Goal: Task Accomplishment & Management: Complete application form

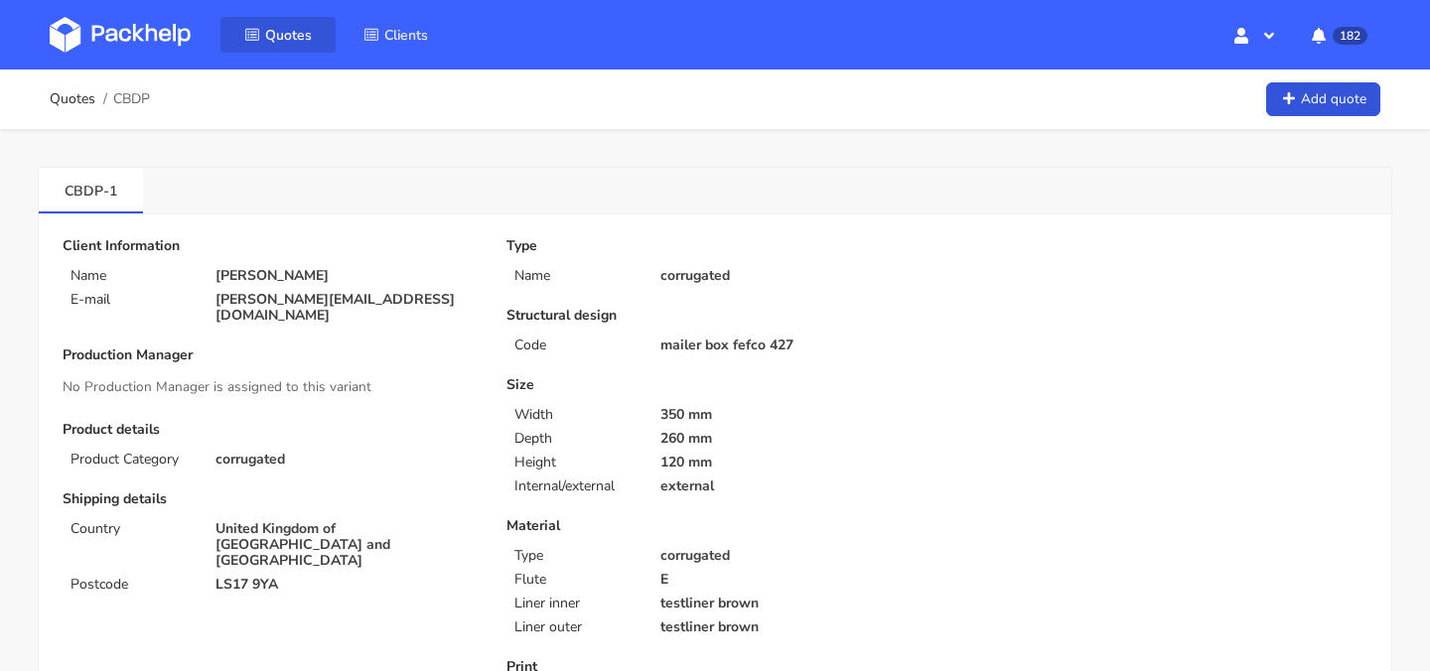
click at [263, 34] on link "Quotes" at bounding box center [277, 35] width 115 height 36
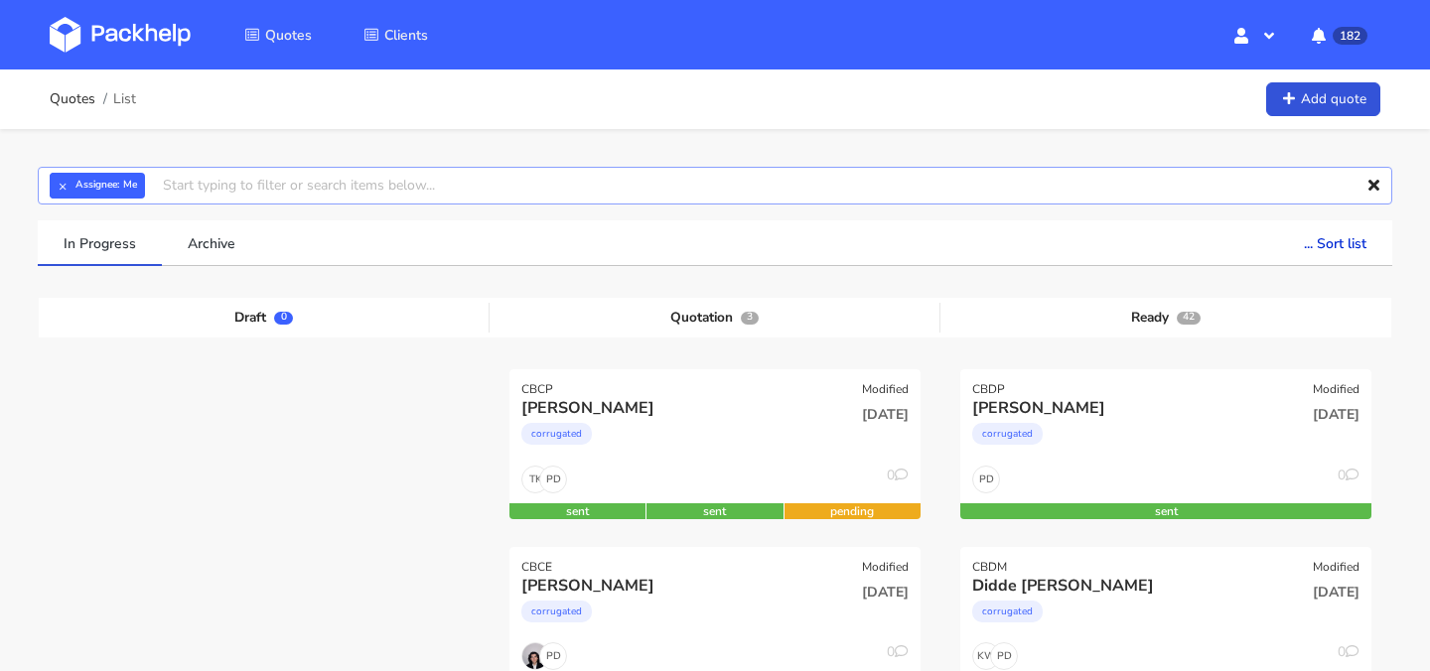
click at [509, 191] on input "text" at bounding box center [715, 186] width 1354 height 38
type input "CAZL"
click at [334, 258] on link "CAZL" at bounding box center [274, 260] width 185 height 37
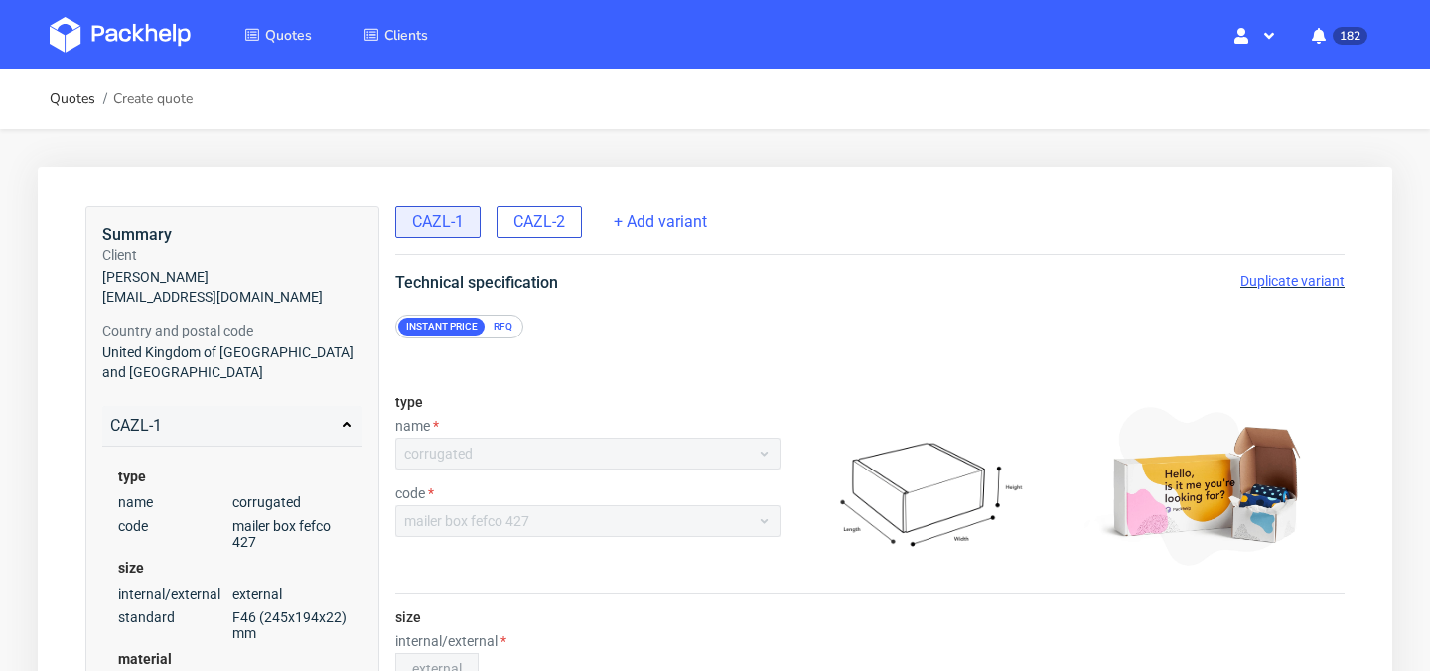
click at [549, 232] on span "CAZL-2" at bounding box center [539, 222] width 52 height 22
click at [457, 223] on span "CAZL-1" at bounding box center [438, 222] width 52 height 22
click at [1271, 284] on span "Duplicate variant" at bounding box center [1292, 281] width 104 height 16
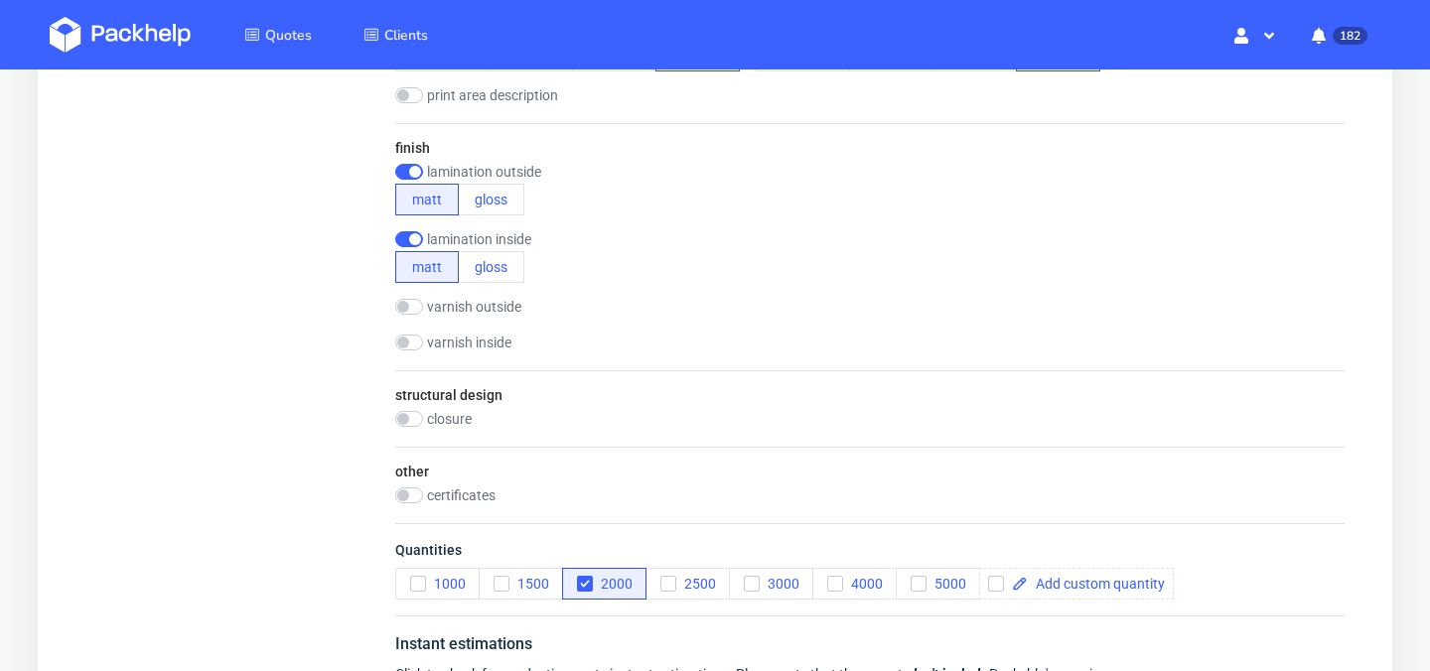
scroll to position [1404, 0]
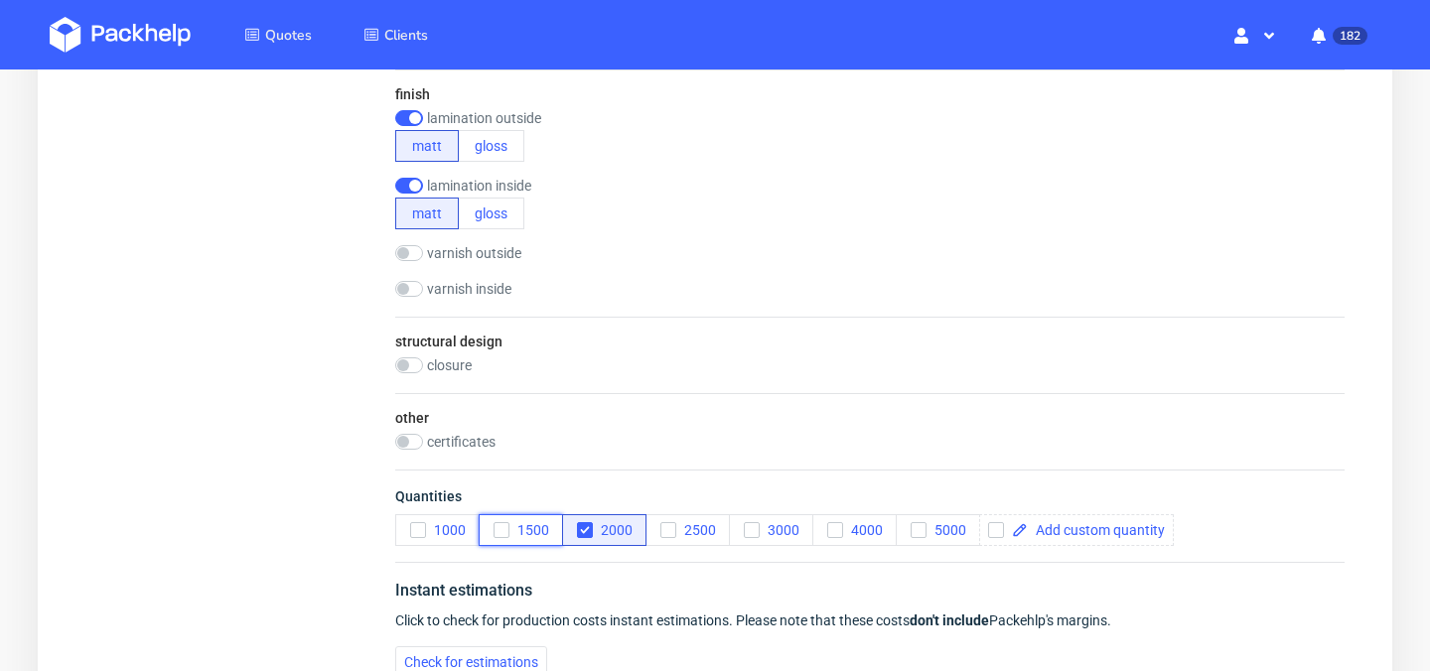
click at [513, 534] on span "1500" at bounding box center [529, 530] width 40 height 16
click at [596, 530] on span "2000" at bounding box center [613, 530] width 40 height 16
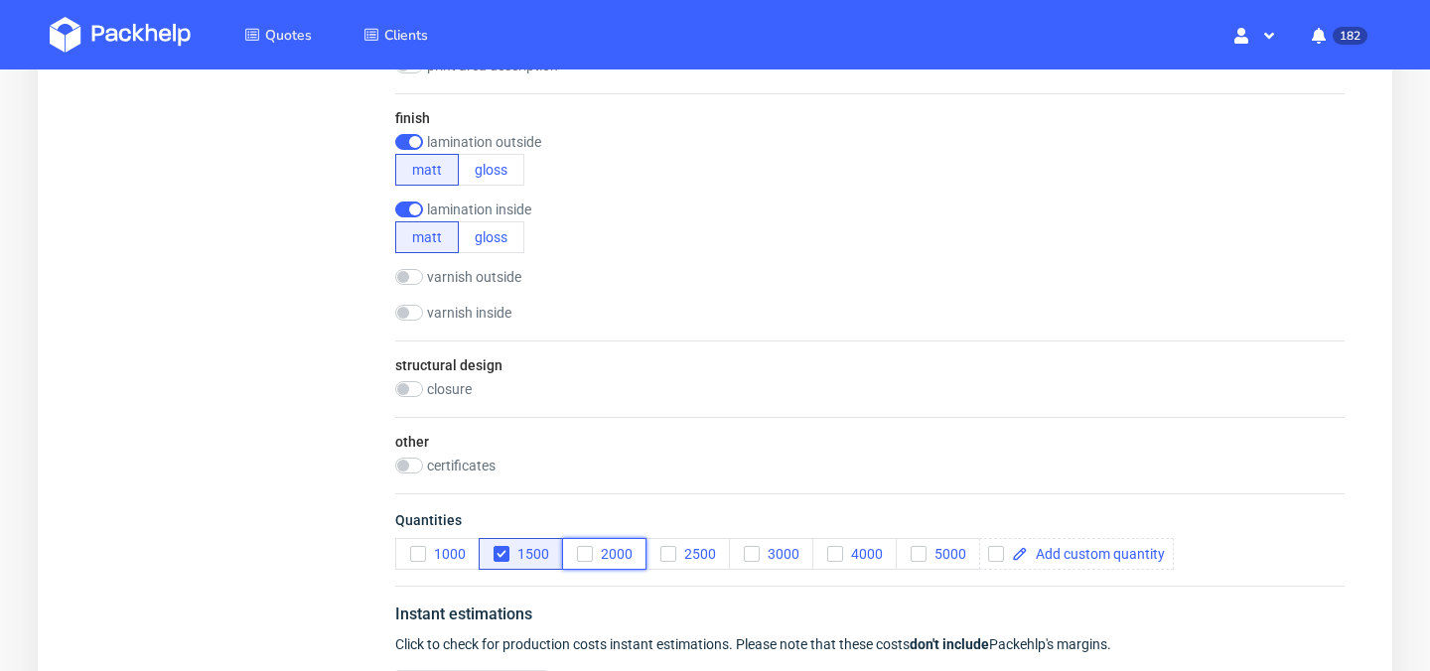
scroll to position [1383, 0]
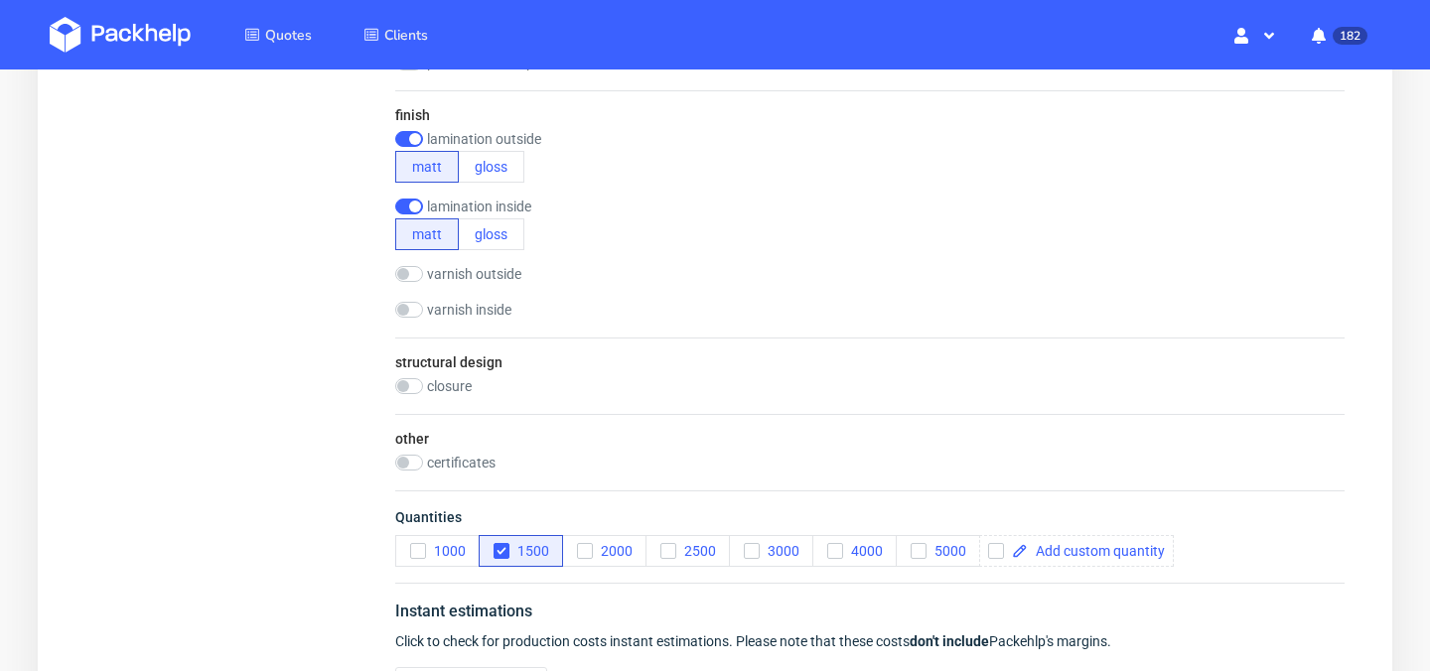
click at [809, 449] on div "other certificates FSC" at bounding box center [869, 452] width 949 height 76
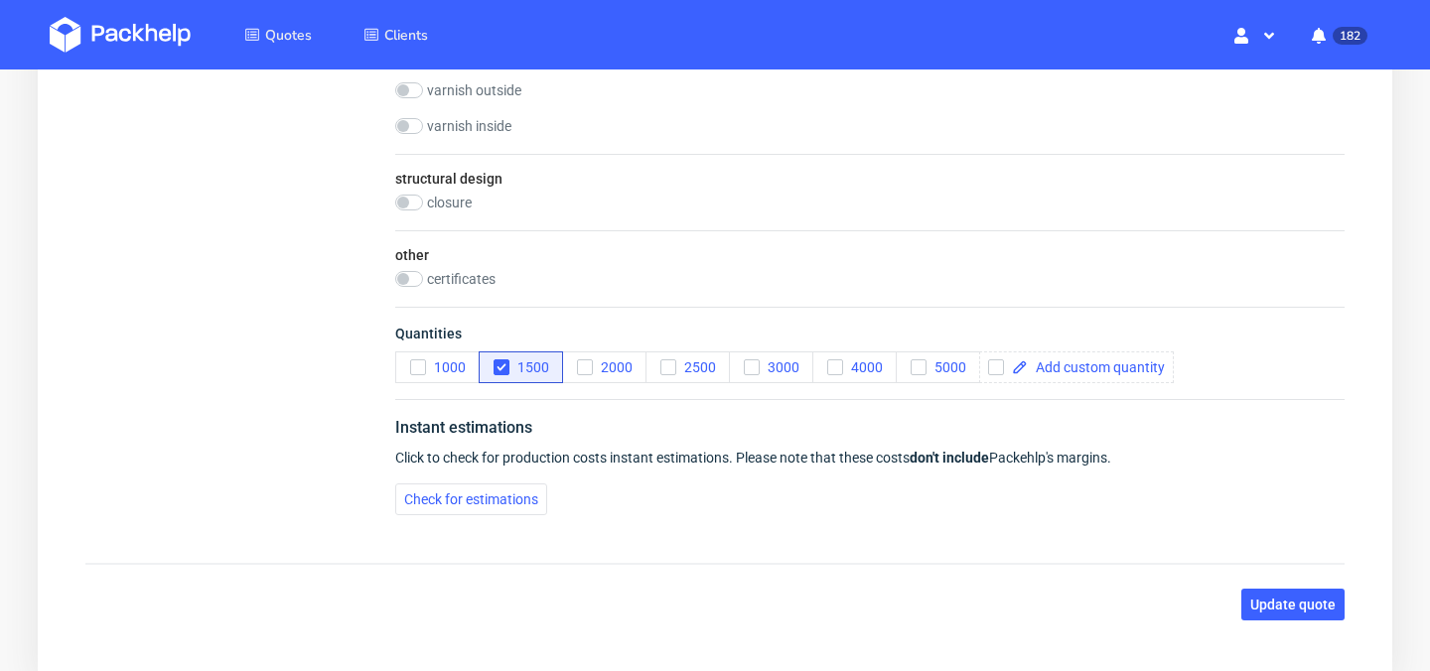
scroll to position [1576, 0]
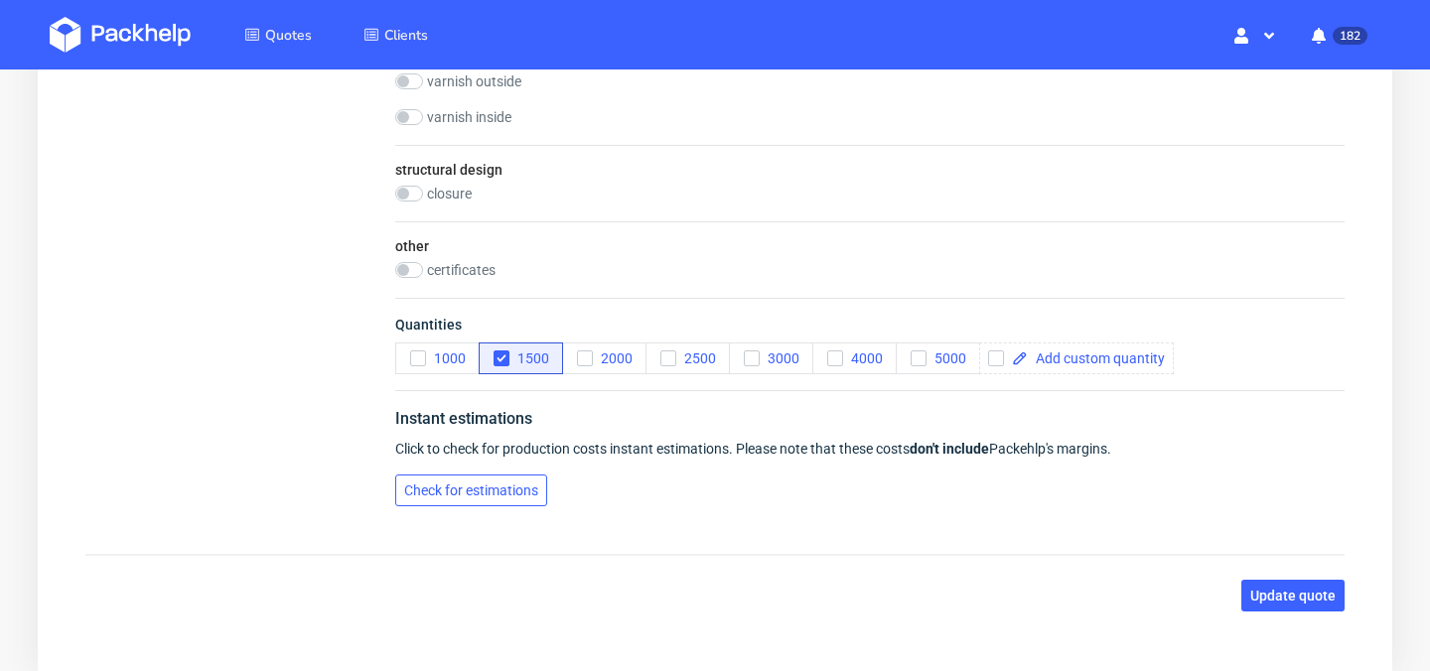
click at [514, 488] on span "Check for estimations" at bounding box center [471, 491] width 134 height 14
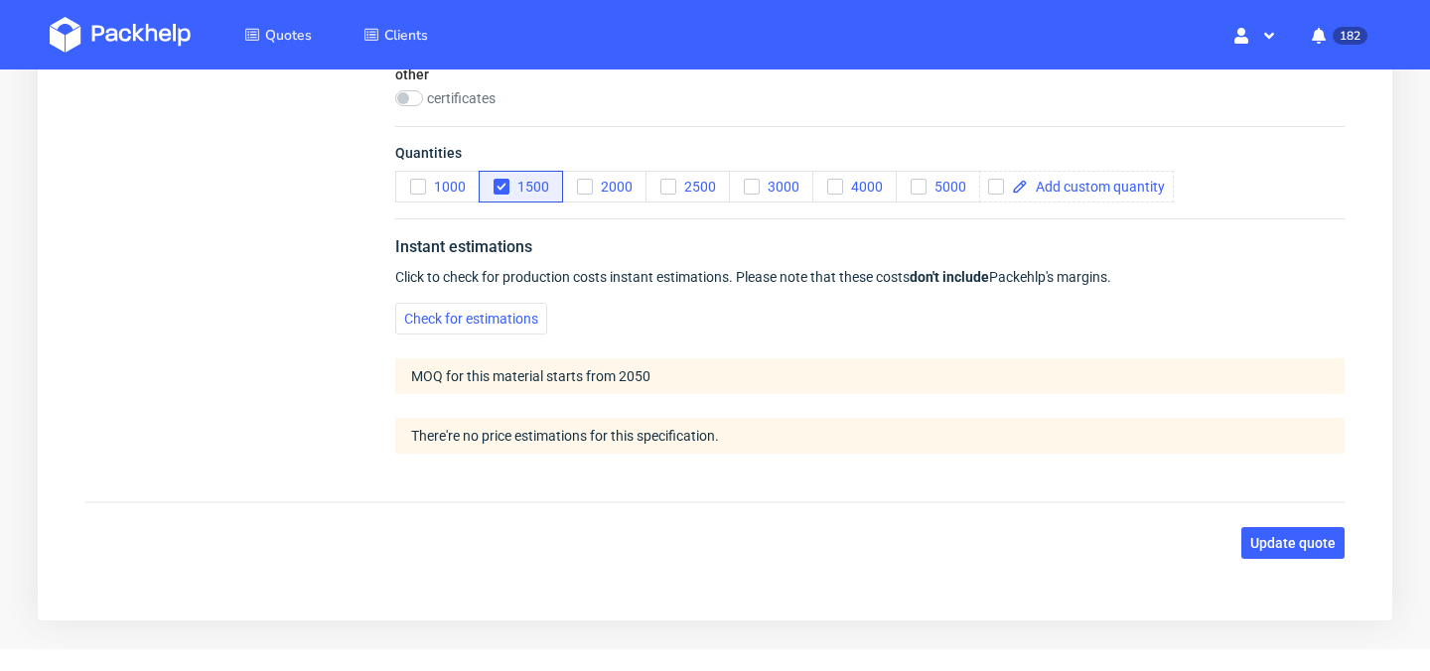
scroll to position [1795, 0]
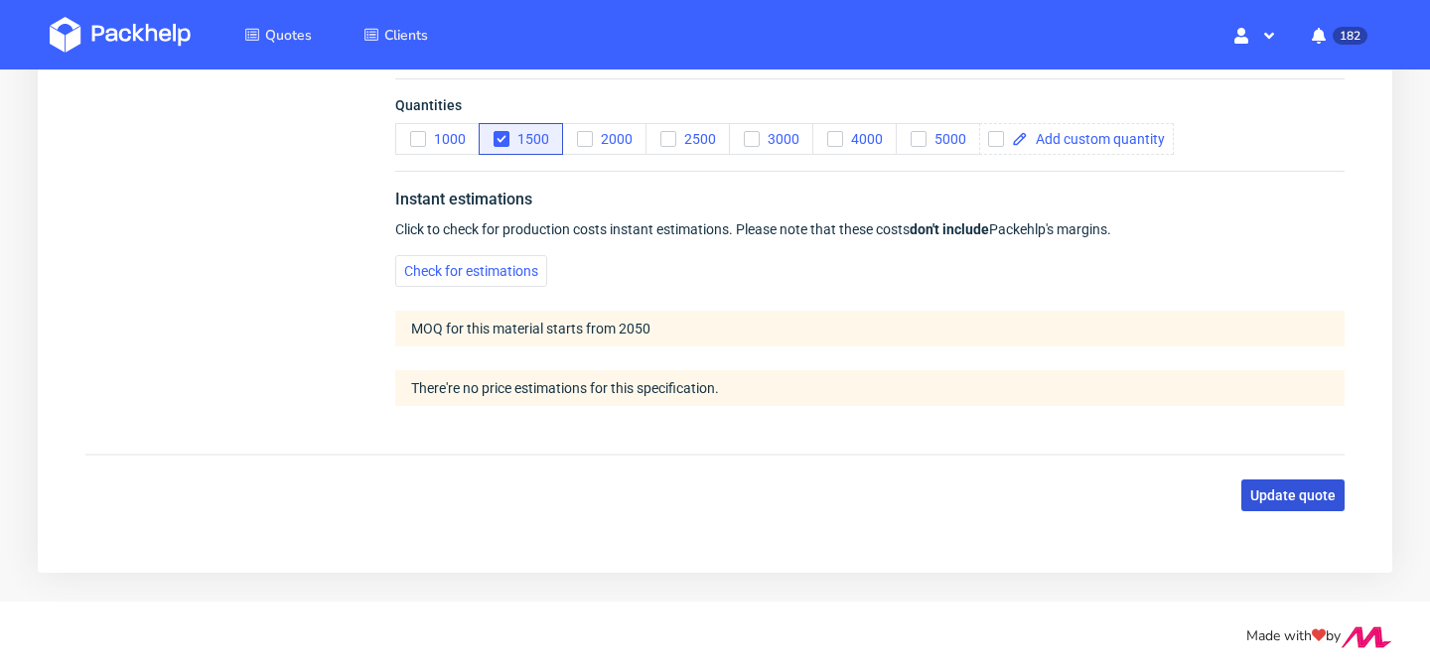
click at [1291, 498] on span "Update quote" at bounding box center [1292, 495] width 85 height 14
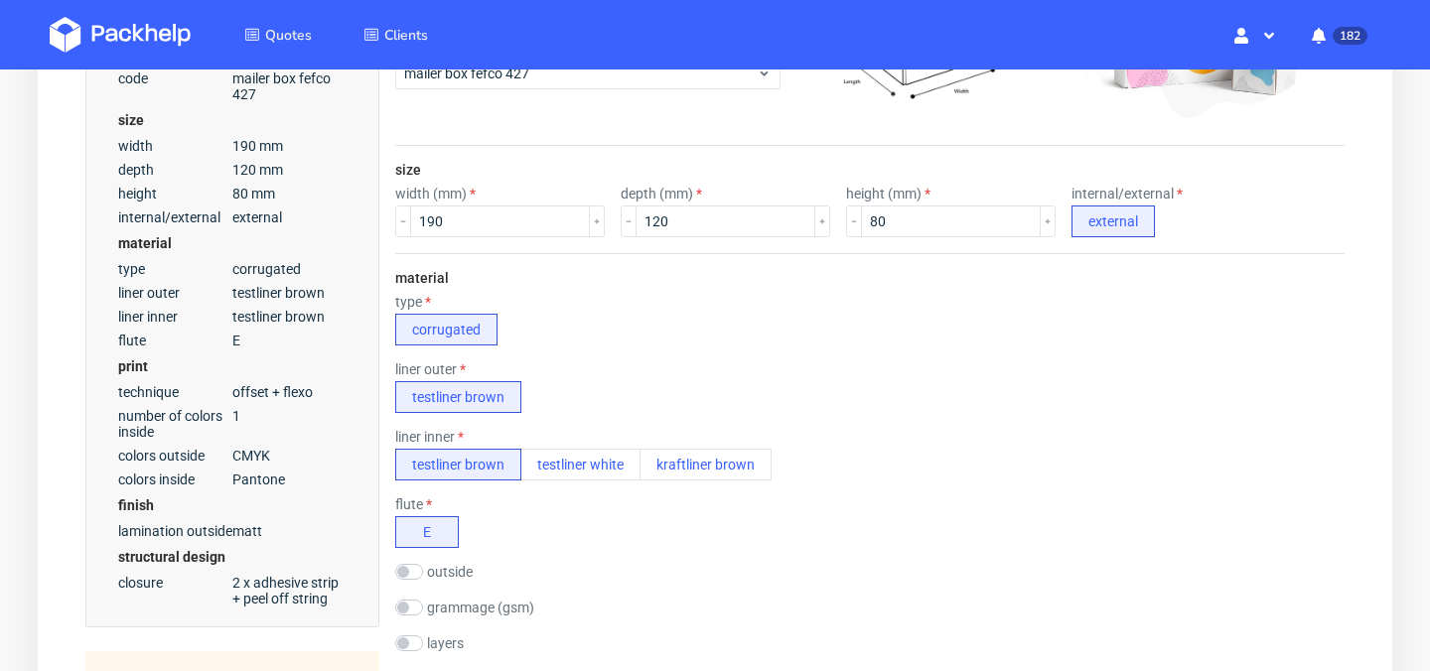
scroll to position [425, 0]
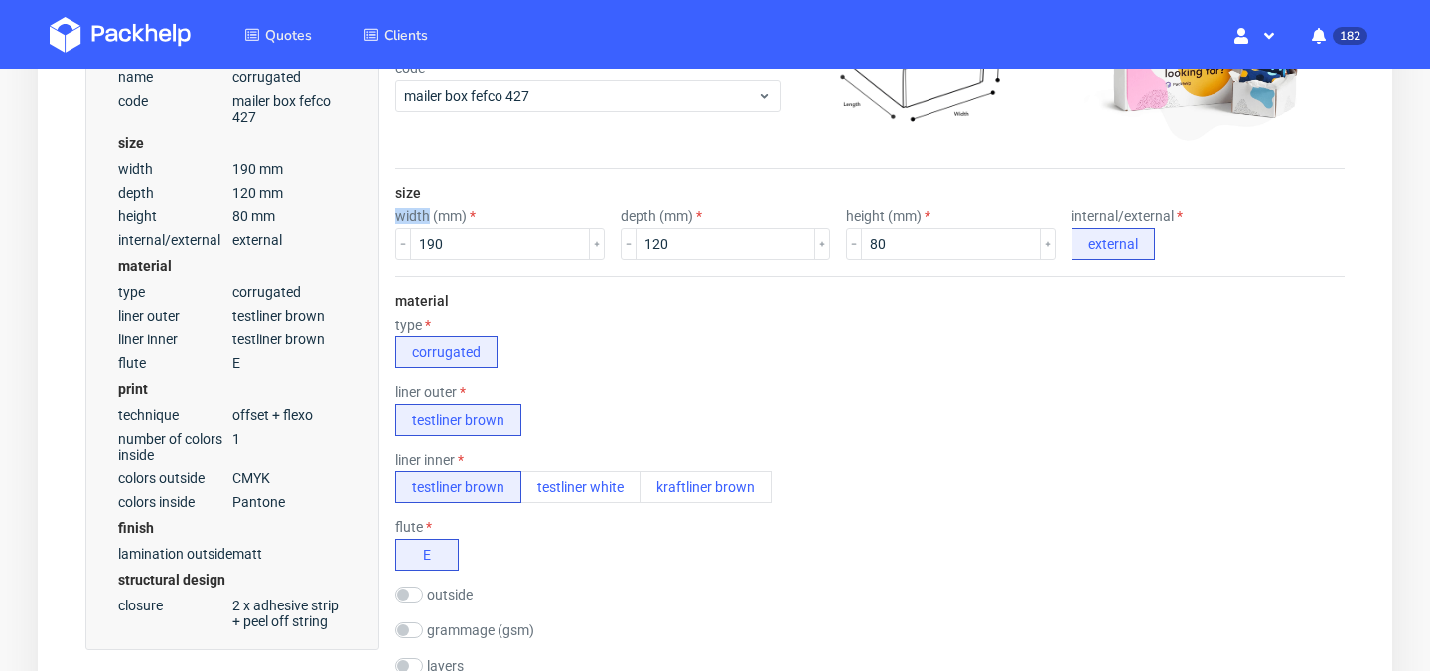
drag, startPoint x: 428, startPoint y: 218, endPoint x: 391, endPoint y: 217, distance: 36.7
click at [391, 217] on form "type name corrugated code mailer box fefco 427 size width (mm) 190 depth (mm) 1…" at bounding box center [869, 610] width 1029 height 1392
copy label "width"
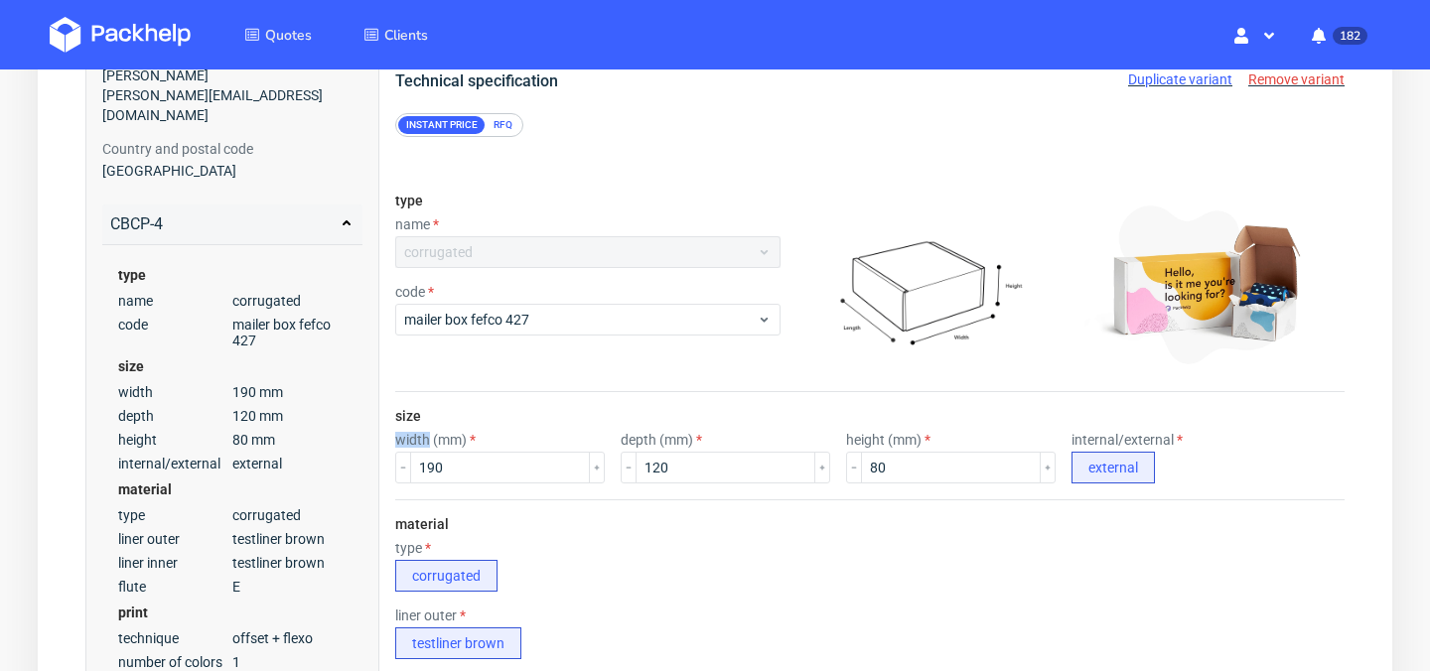
scroll to position [101, 0]
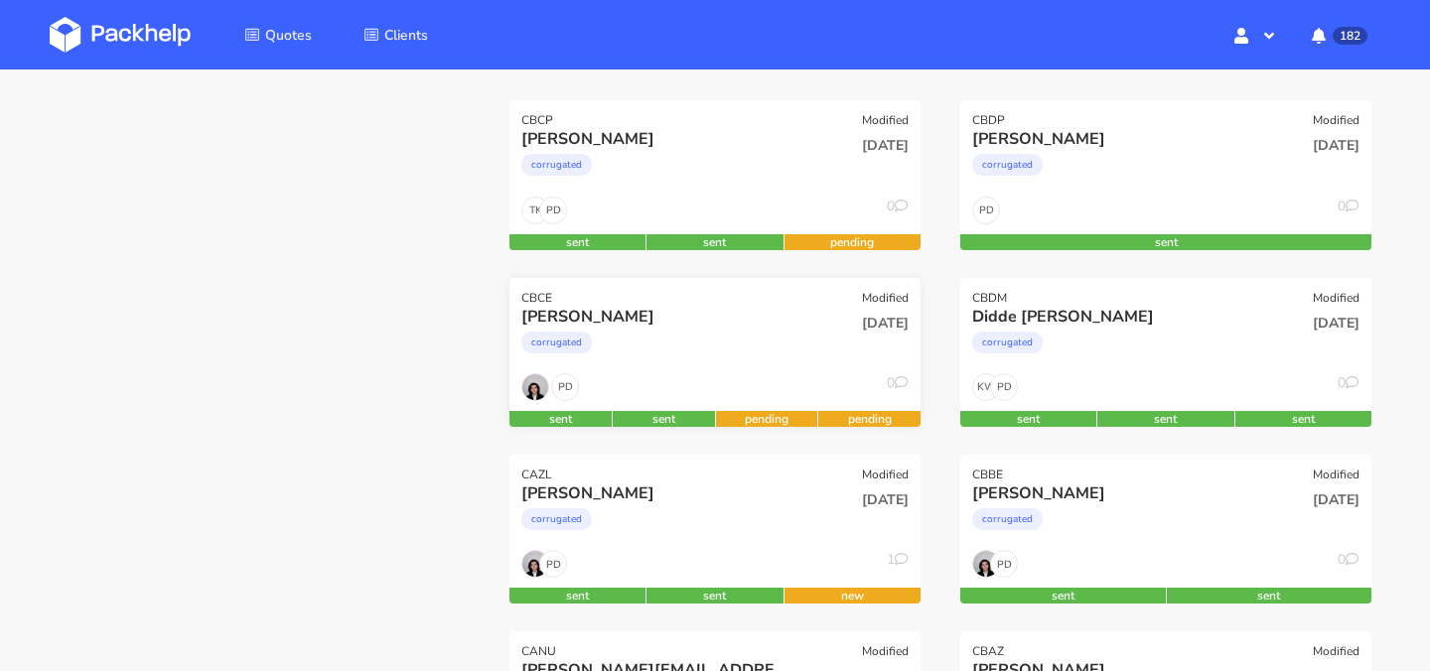
scroll to position [301, 0]
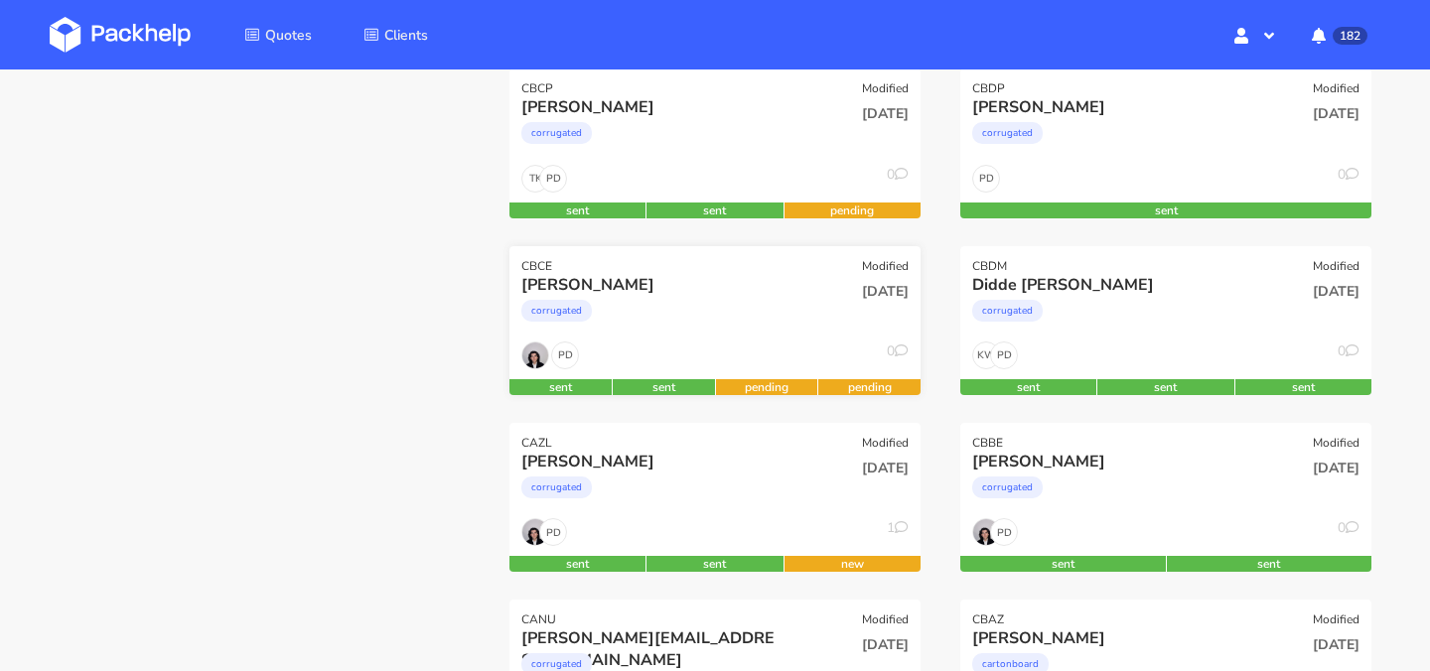
click at [807, 494] on div "[DATE]" at bounding box center [853, 485] width 138 height 68
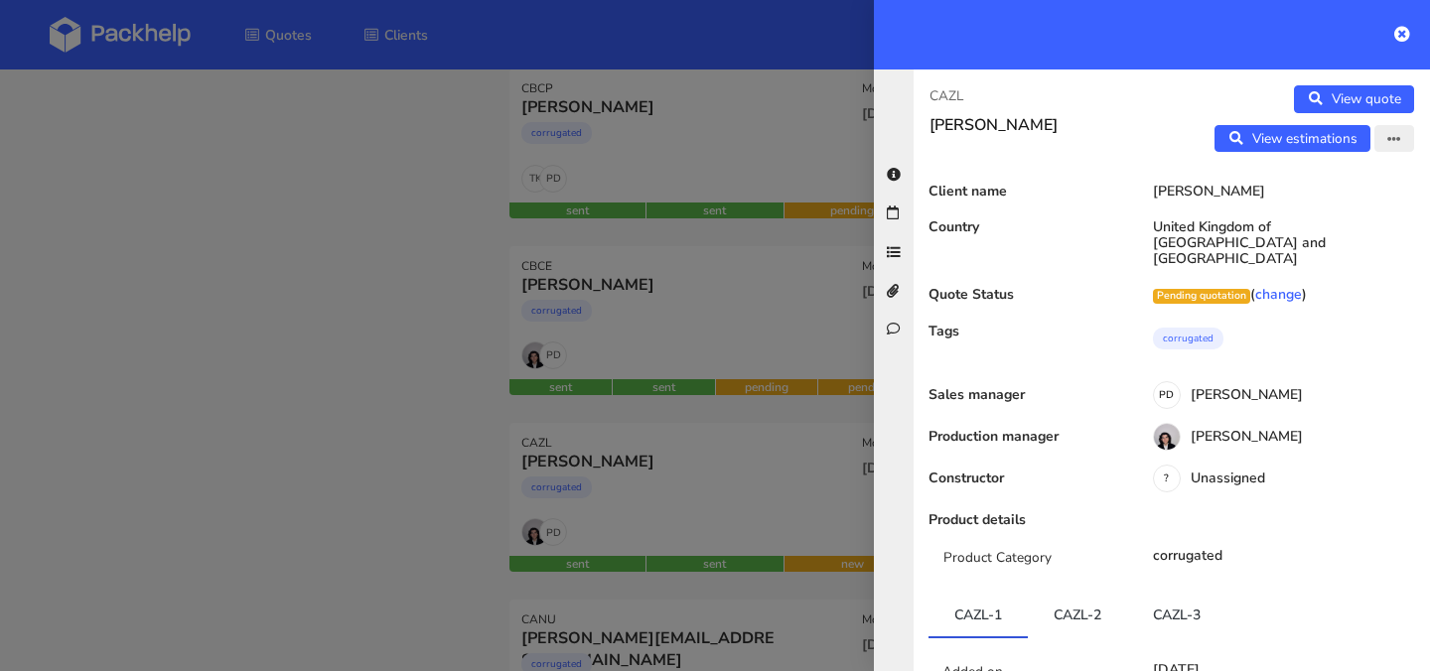
click at [1399, 144] on icon "button" at bounding box center [1394, 140] width 14 height 14
click at [1353, 187] on link "Edit quote" at bounding box center [1329, 180] width 175 height 33
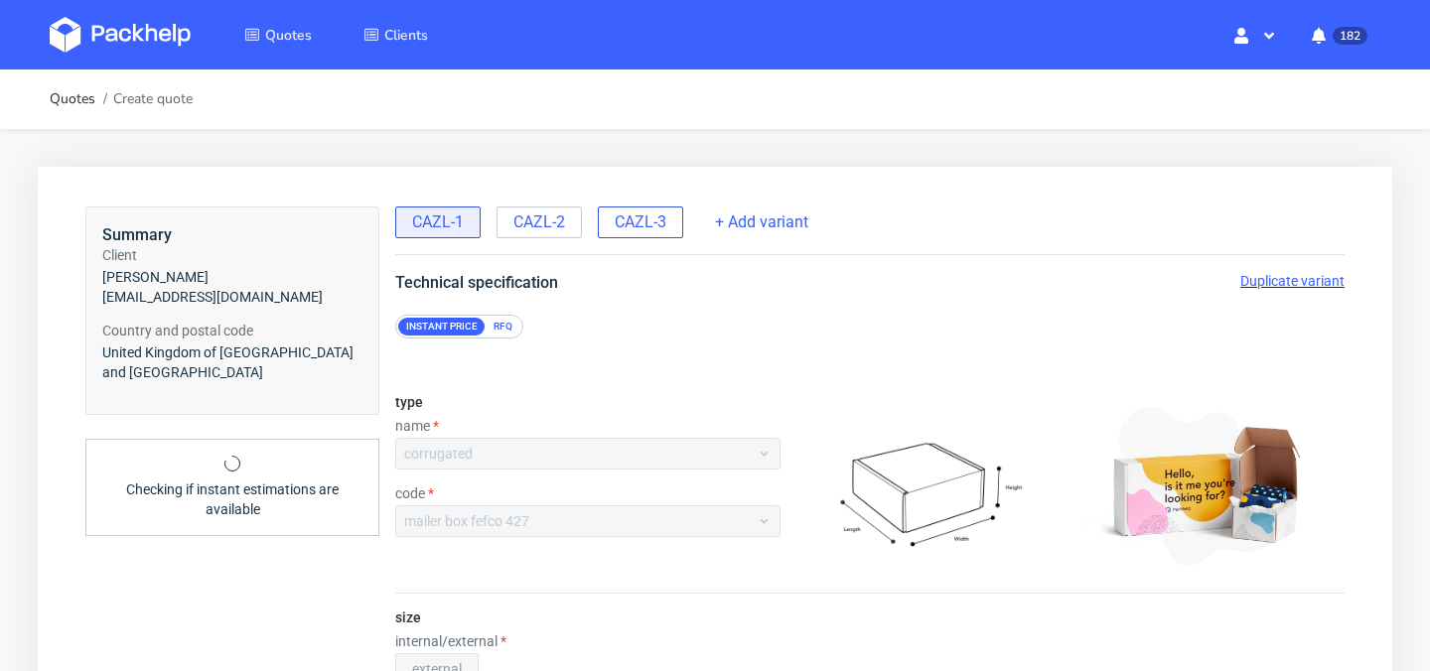
click at [632, 229] on span "CAZL-3" at bounding box center [641, 222] width 52 height 22
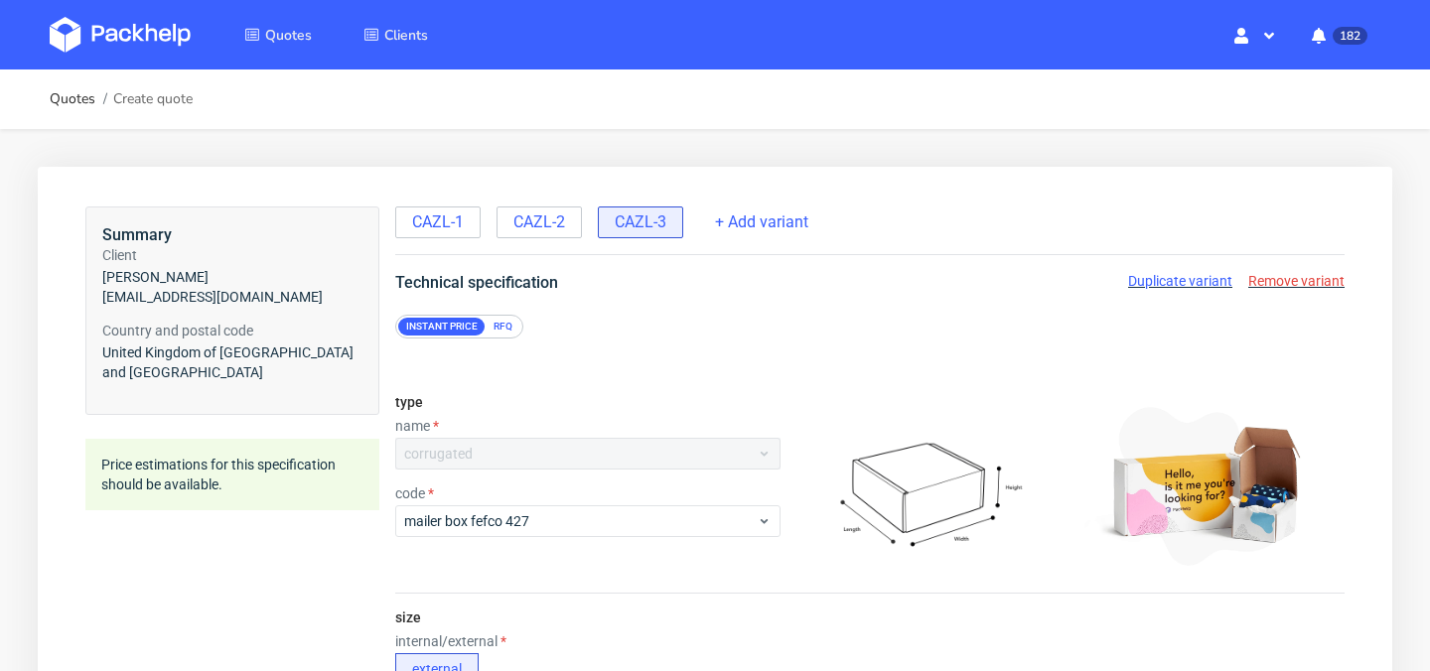
scroll to position [175, 0]
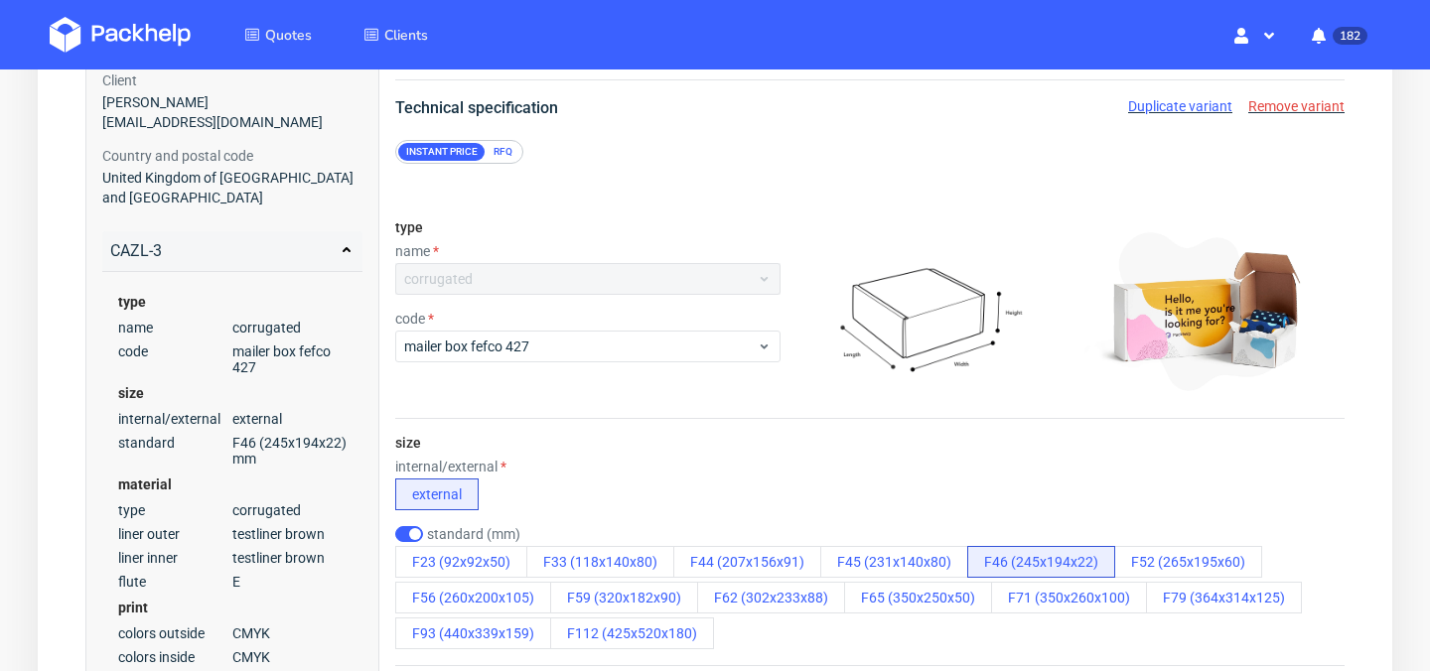
click at [1167, 110] on span "Duplicate variant" at bounding box center [1180, 106] width 104 height 16
click at [736, 350] on span "mailer box fefco 427" at bounding box center [580, 347] width 352 height 20
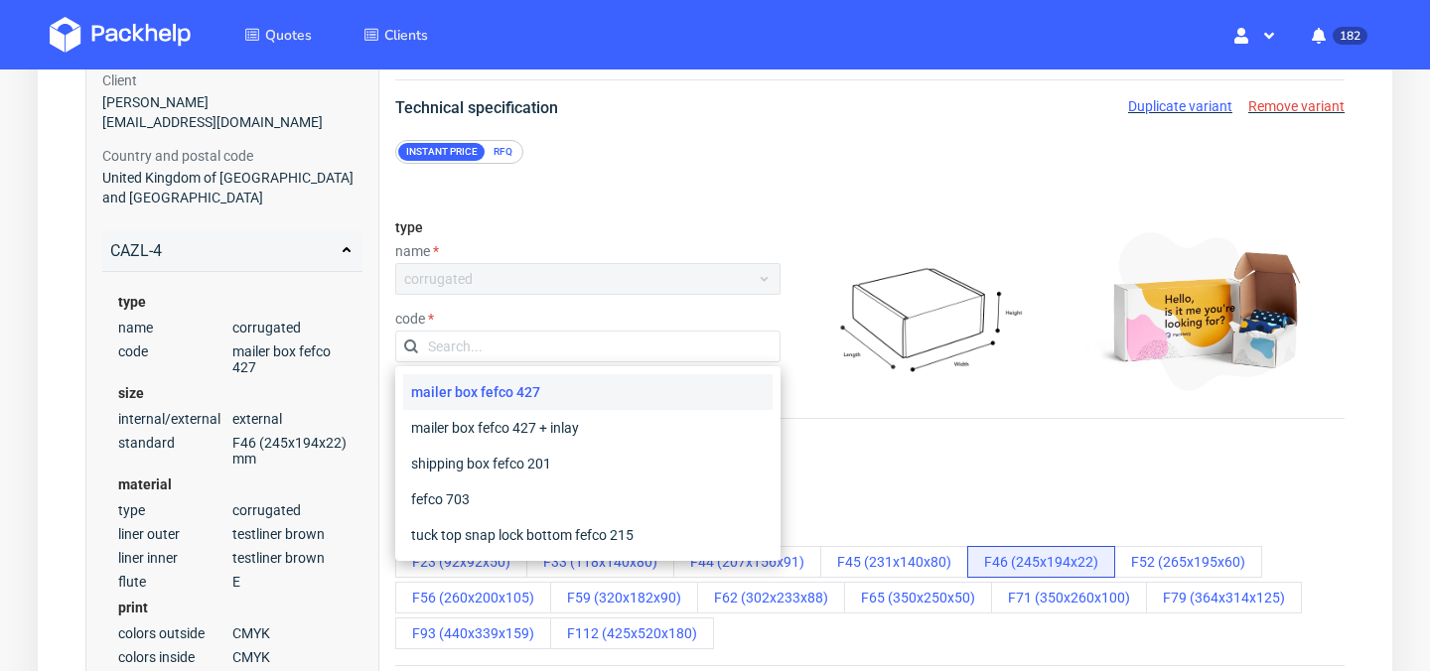
click at [749, 245] on div "name" at bounding box center [587, 251] width 385 height 16
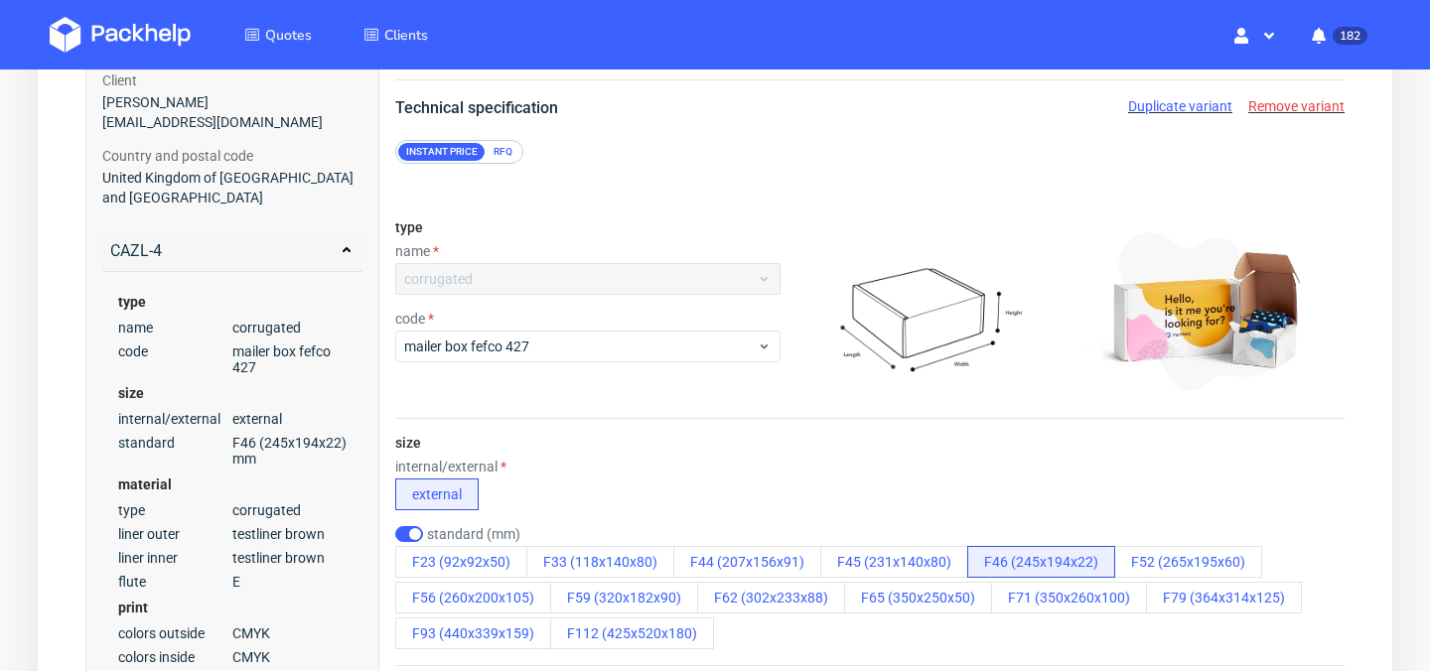
scroll to position [0, 0]
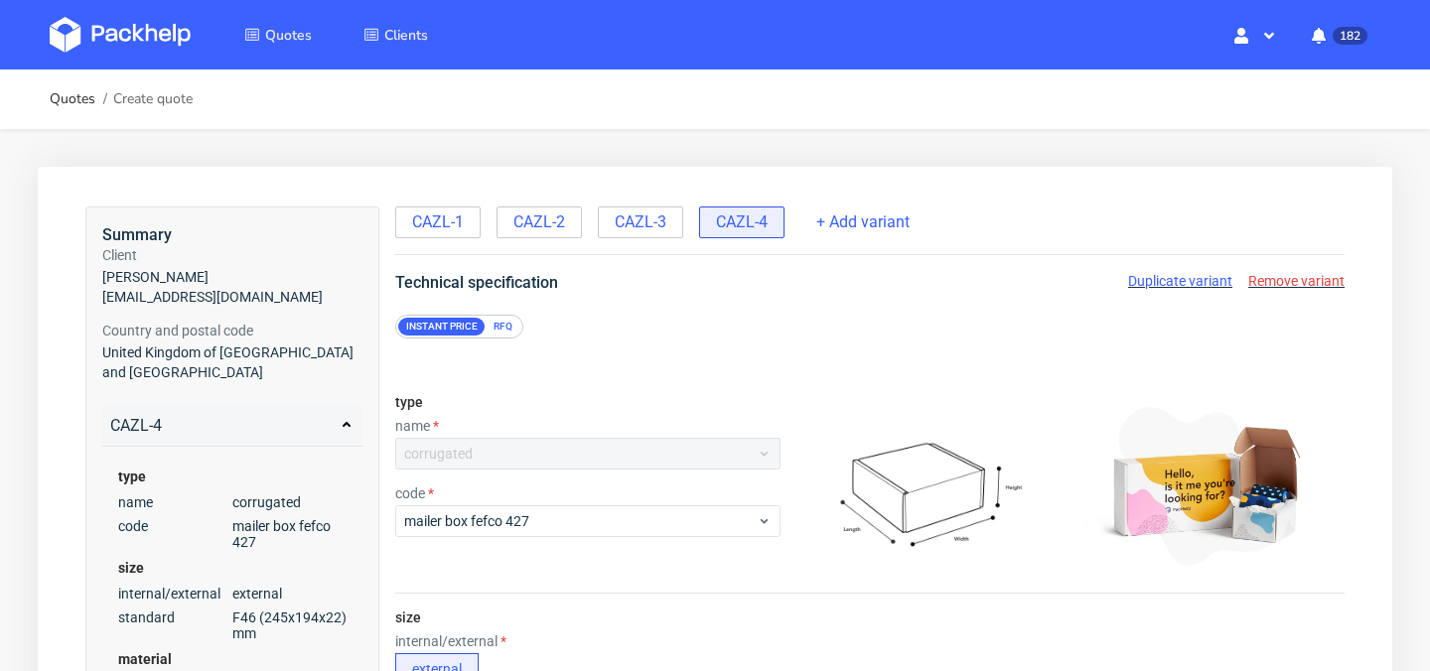
click at [500, 337] on div "Instant price RFQ" at bounding box center [459, 327] width 128 height 24
click at [506, 331] on div "RFQ" at bounding box center [503, 327] width 35 height 18
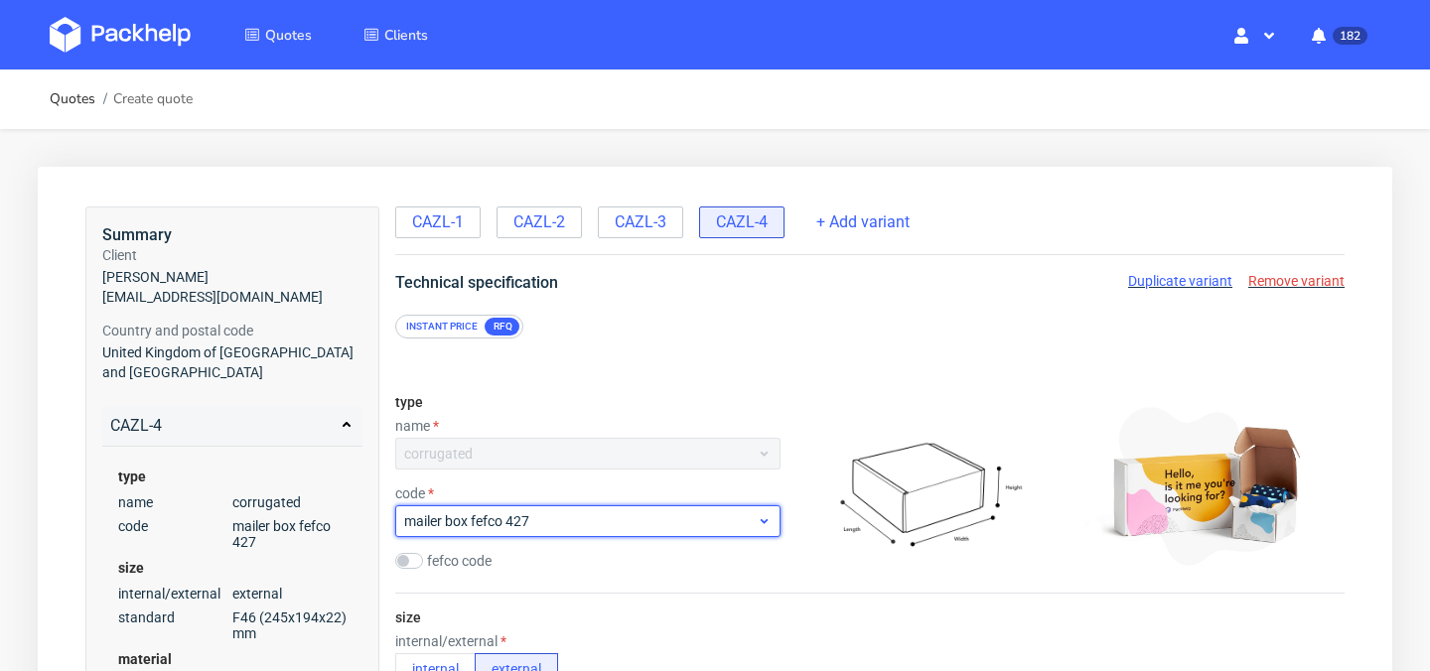
click at [613, 516] on span "mailer box fefco 427" at bounding box center [580, 521] width 352 height 20
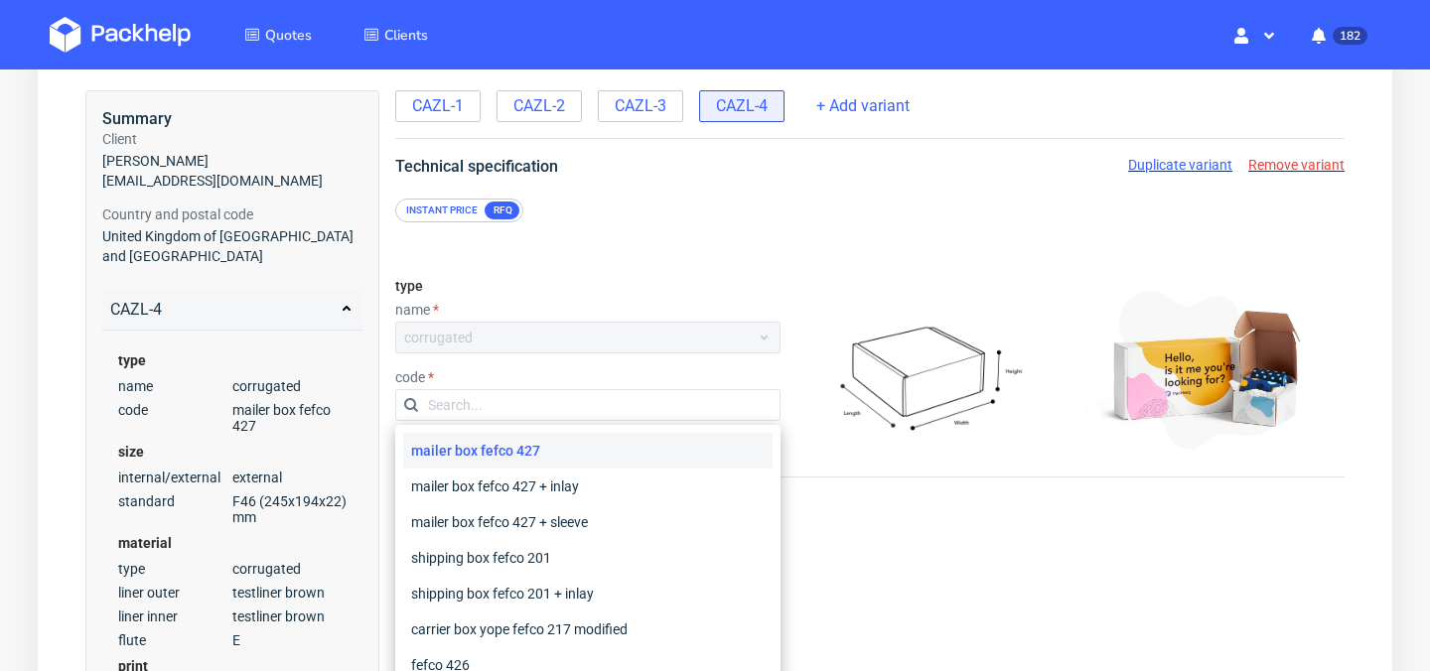
scroll to position [180, 0]
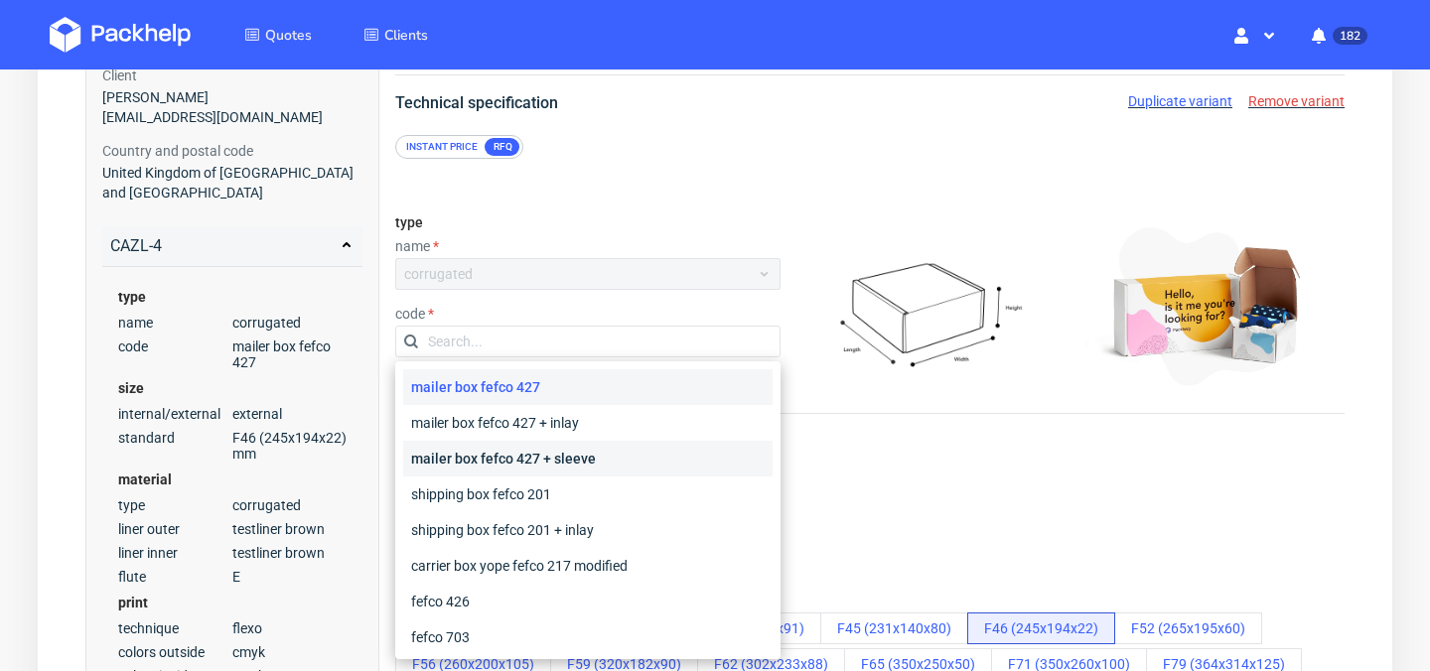
click at [594, 455] on div "mailer box fefco 427 + sleeve" at bounding box center [587, 459] width 369 height 36
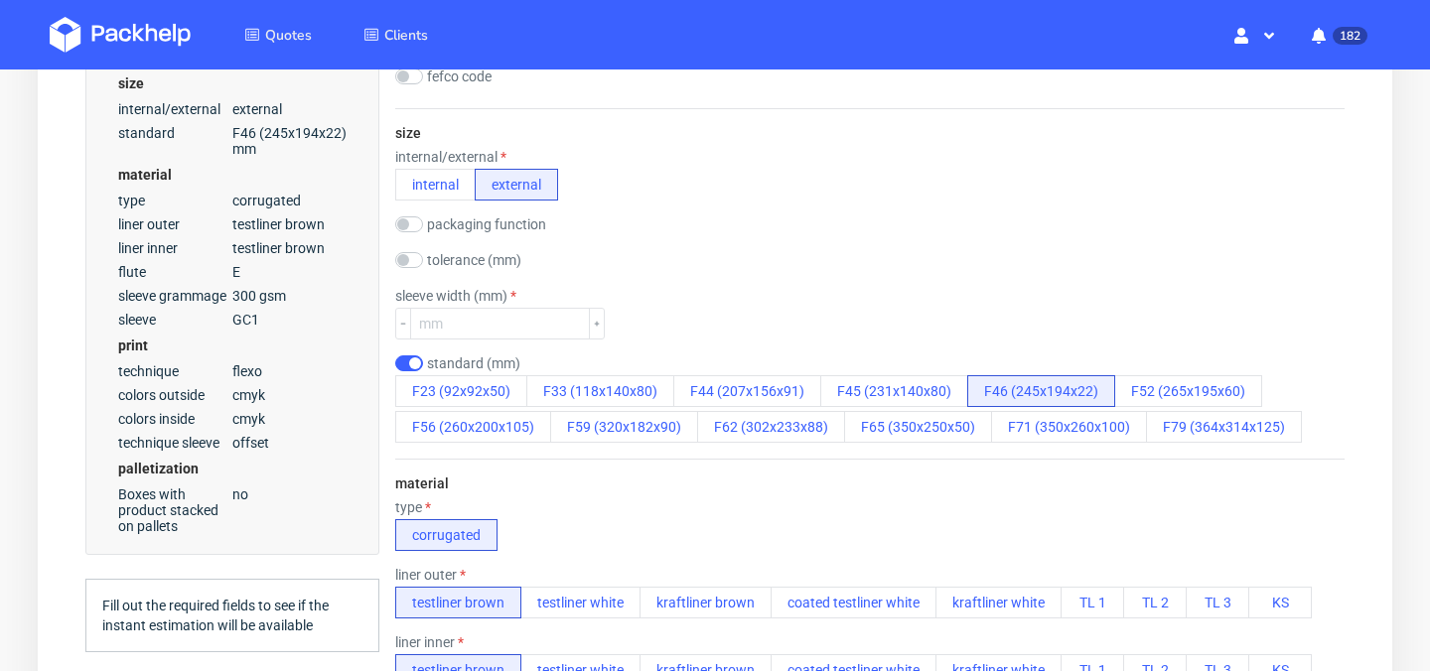
scroll to position [477, 0]
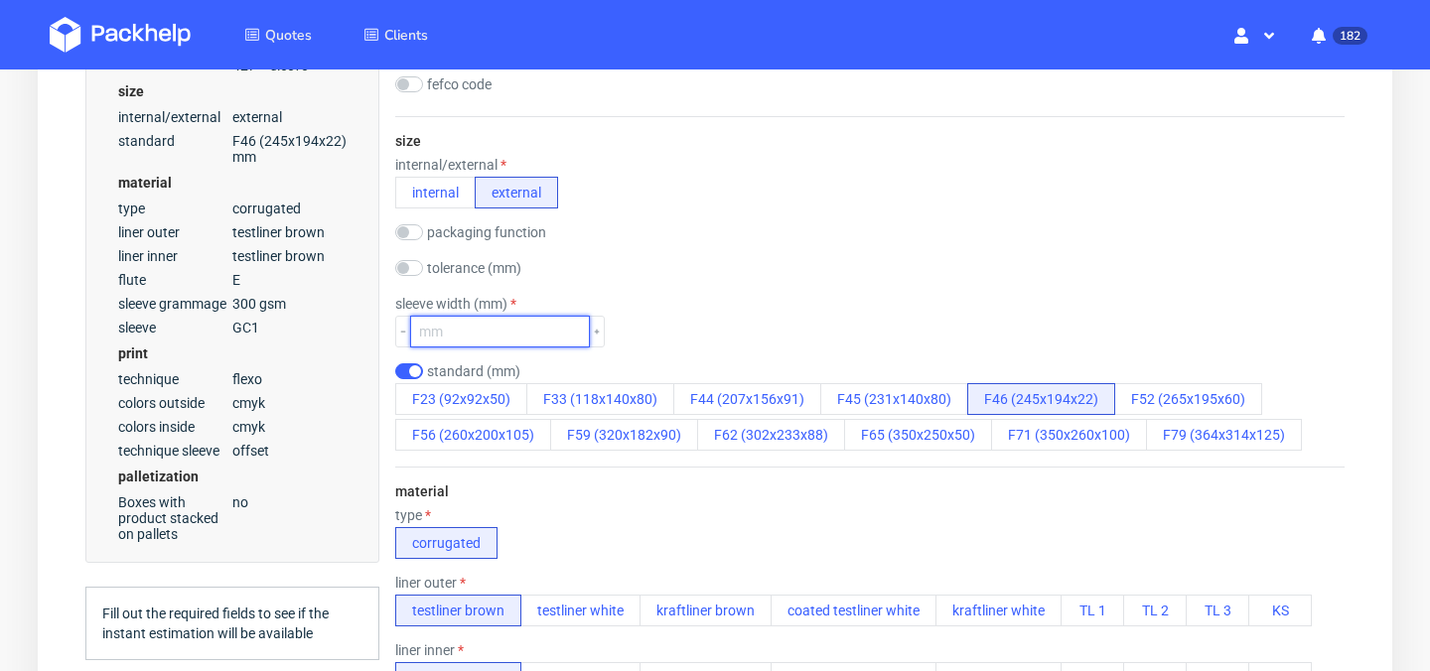
click at [518, 341] on input "number" at bounding box center [500, 332] width 180 height 32
drag, startPoint x: 469, startPoint y: 306, endPoint x: 395, endPoint y: 308, distance: 73.5
click at [395, 308] on label "sleeve width (mm)" at bounding box center [455, 304] width 121 height 16
click at [698, 330] on div "sleeve width (mm) sleeve width is required" at bounding box center [869, 322] width 949 height 52
drag, startPoint x: 473, startPoint y: 304, endPoint x: 393, endPoint y: 299, distance: 79.6
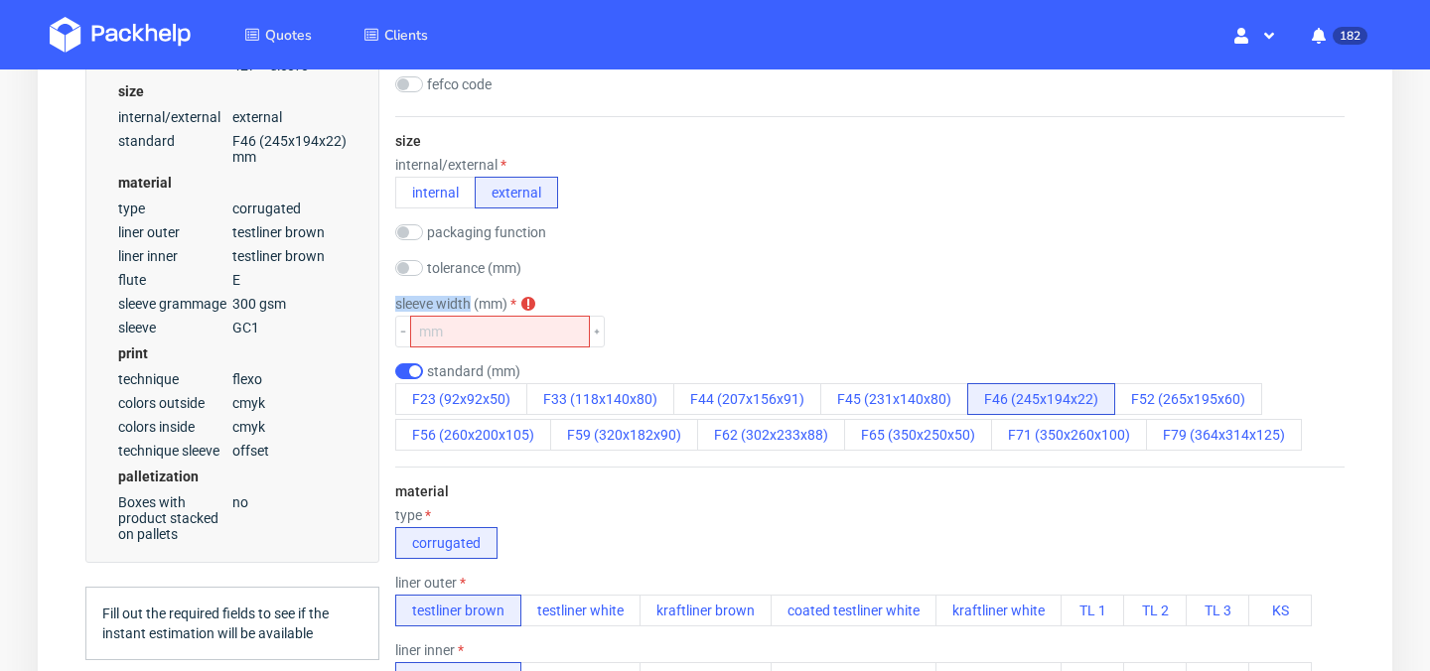
copy label "sleeve width"
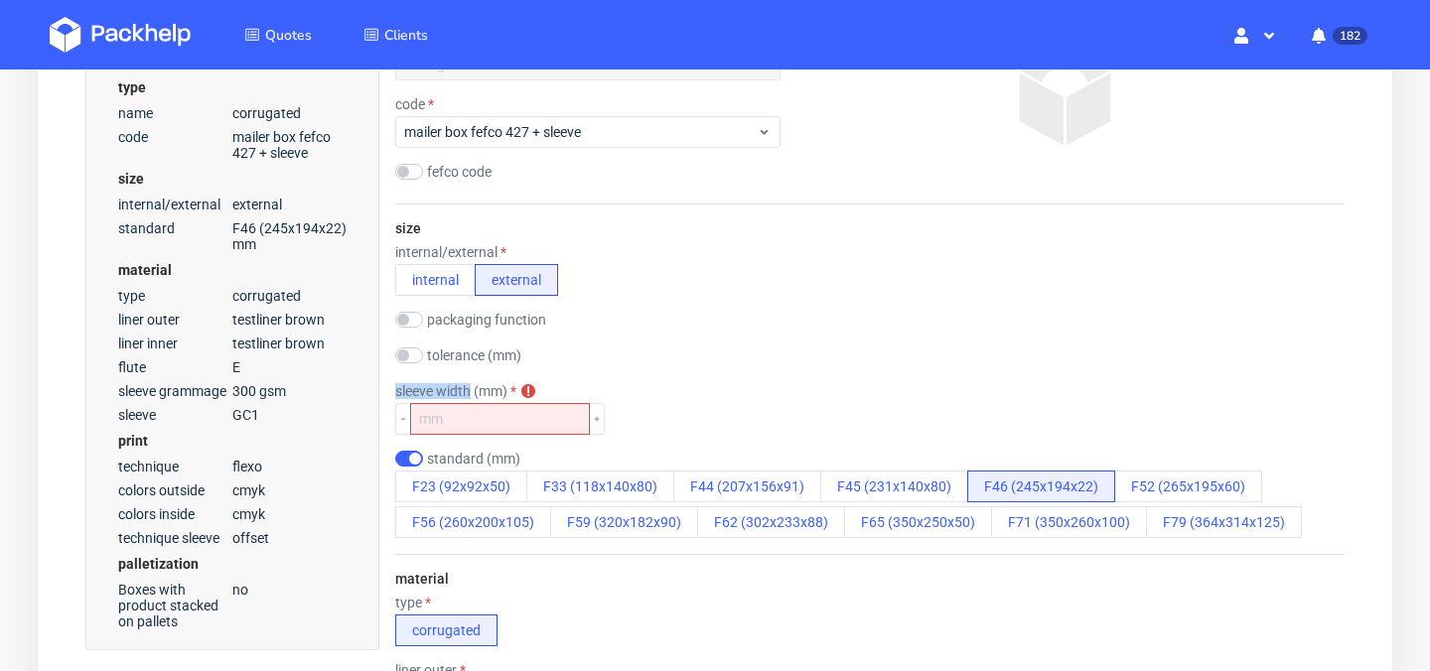
scroll to position [348, 0]
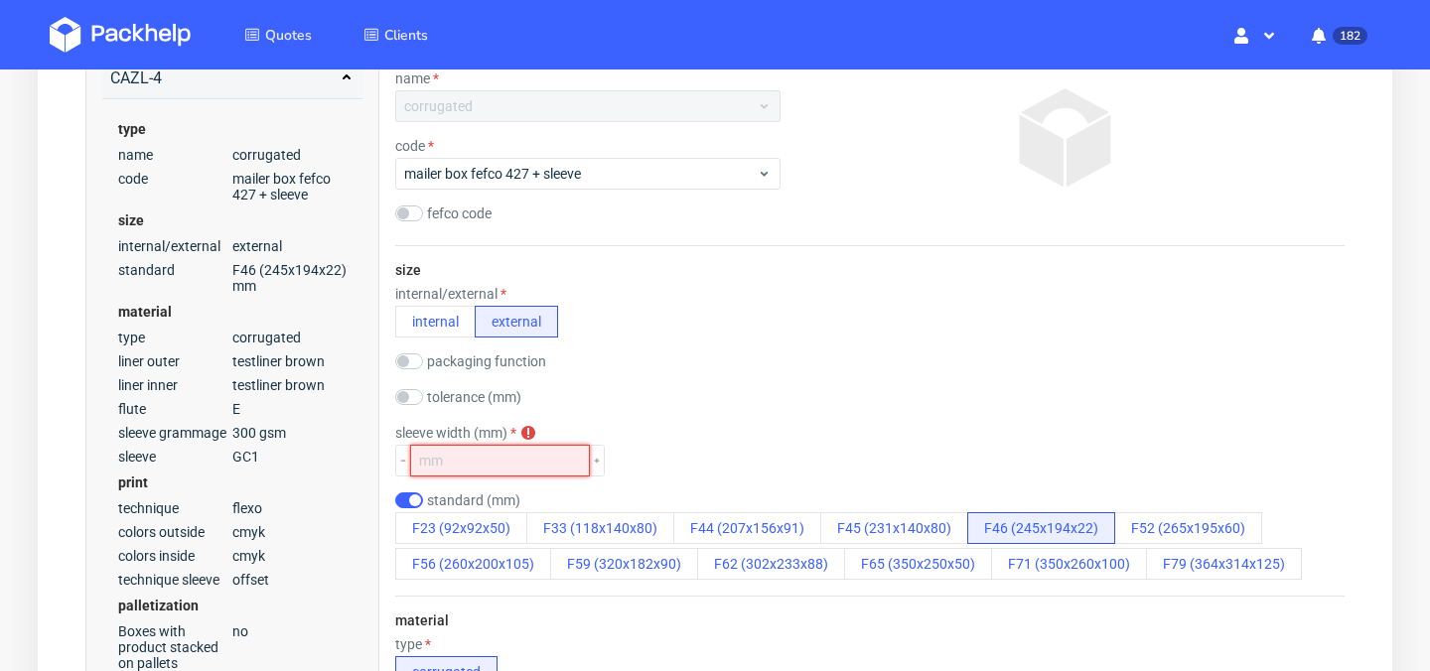
click at [535, 471] on input "number" at bounding box center [500, 461] width 180 height 32
type input "132"
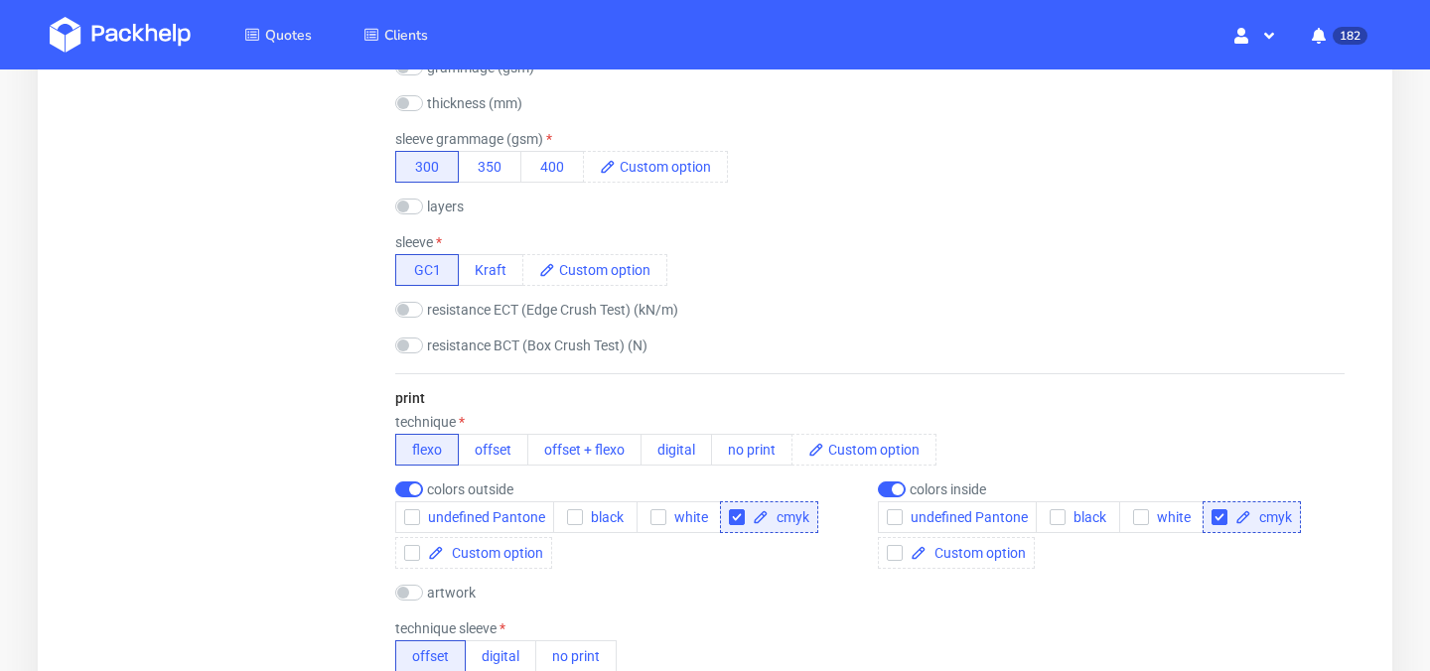
scroll to position [1261, 0]
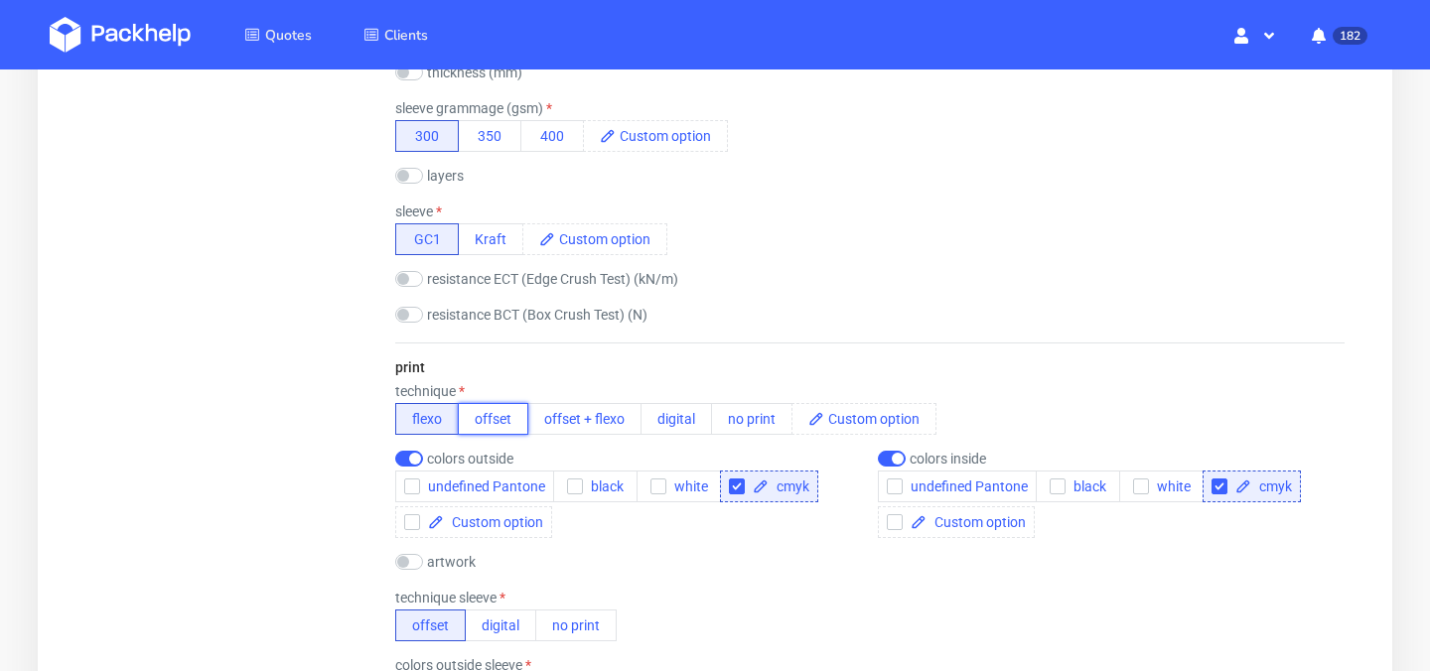
click at [499, 421] on button "offset" at bounding box center [493, 419] width 70 height 32
checkbox input "false"
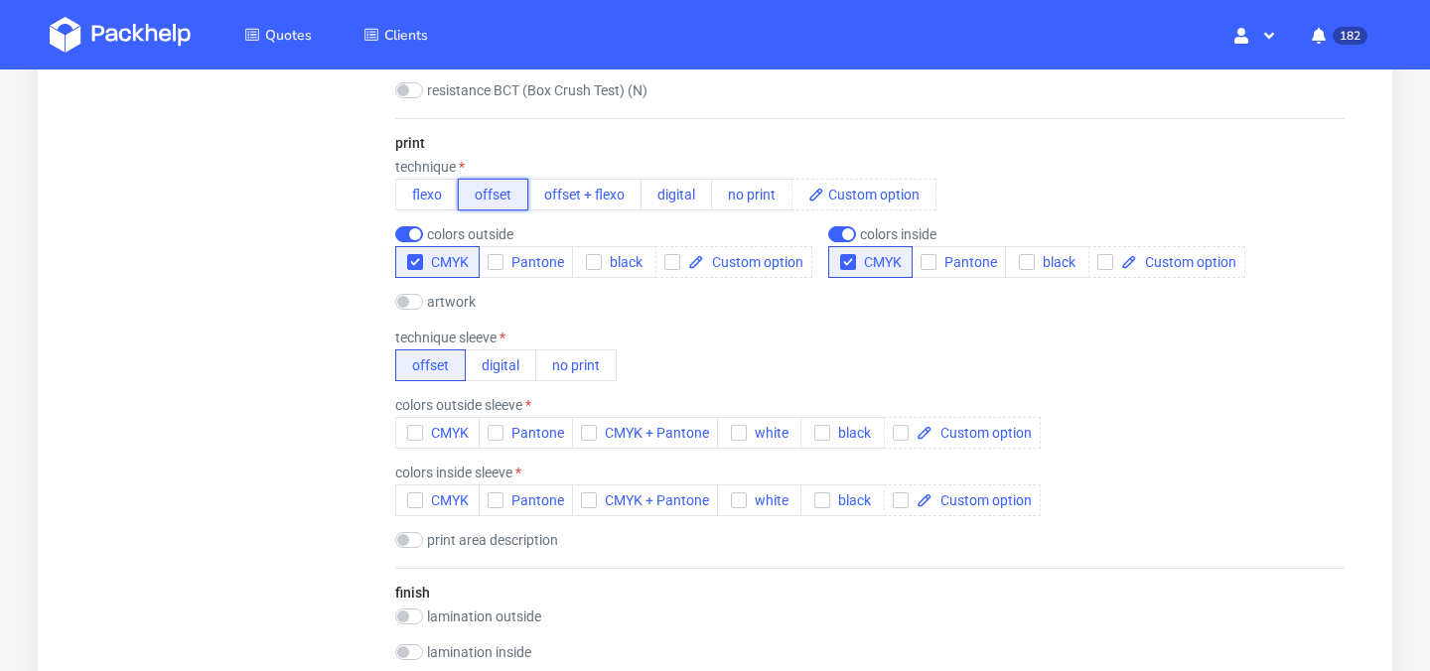
scroll to position [1622, 0]
click at [529, 374] on button "digital" at bounding box center [500, 364] width 71 height 32
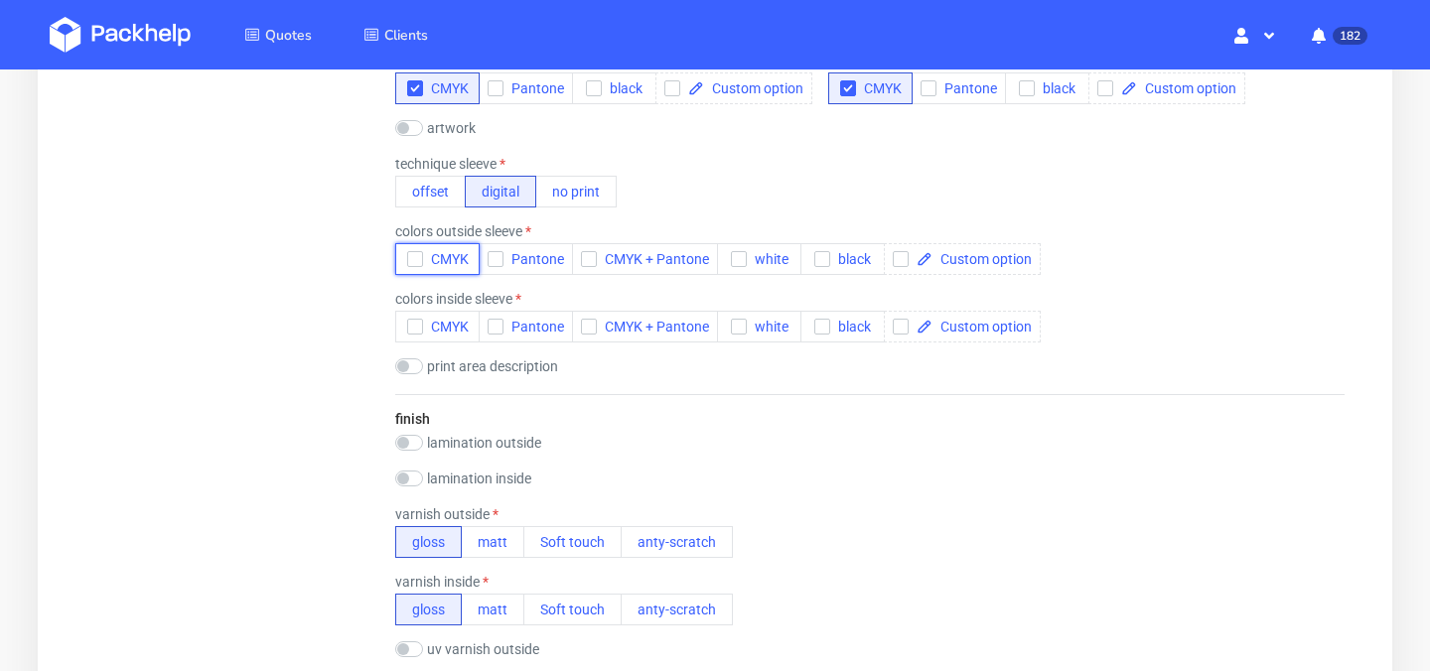
click at [422, 266] on div "button" at bounding box center [415, 259] width 16 height 16
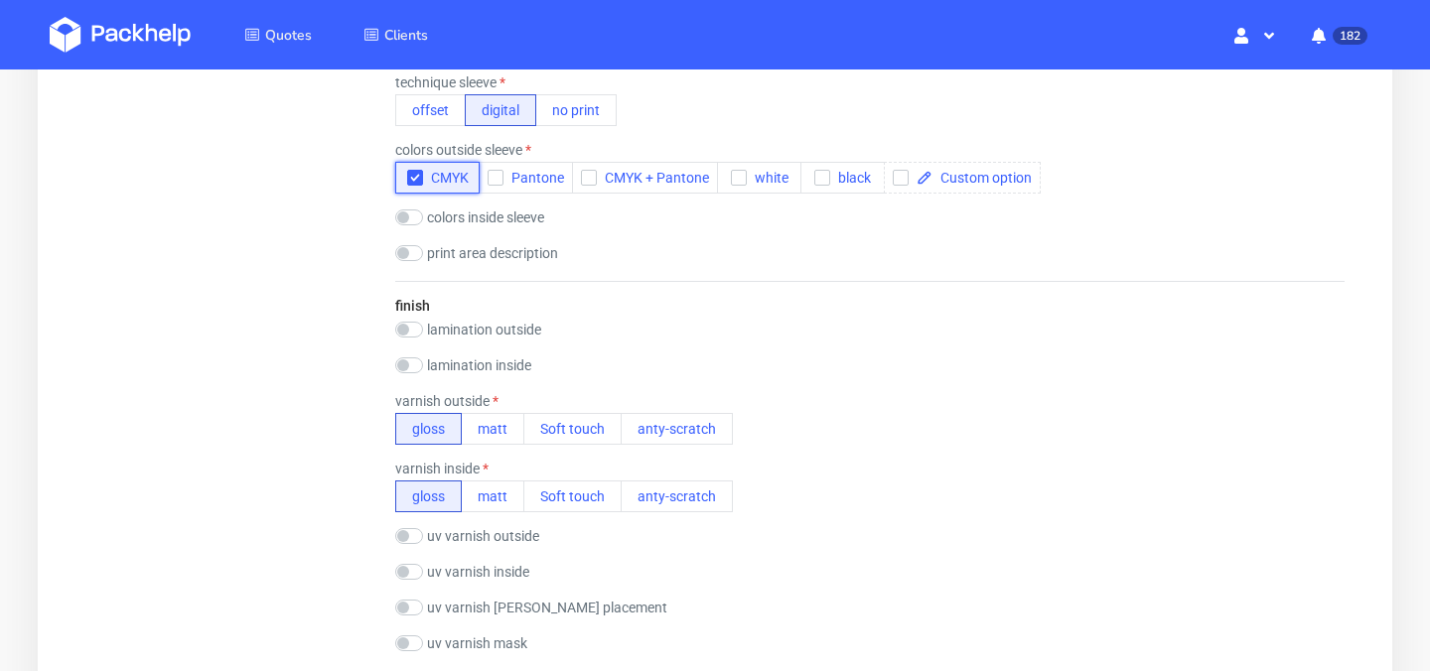
scroll to position [1896, 0]
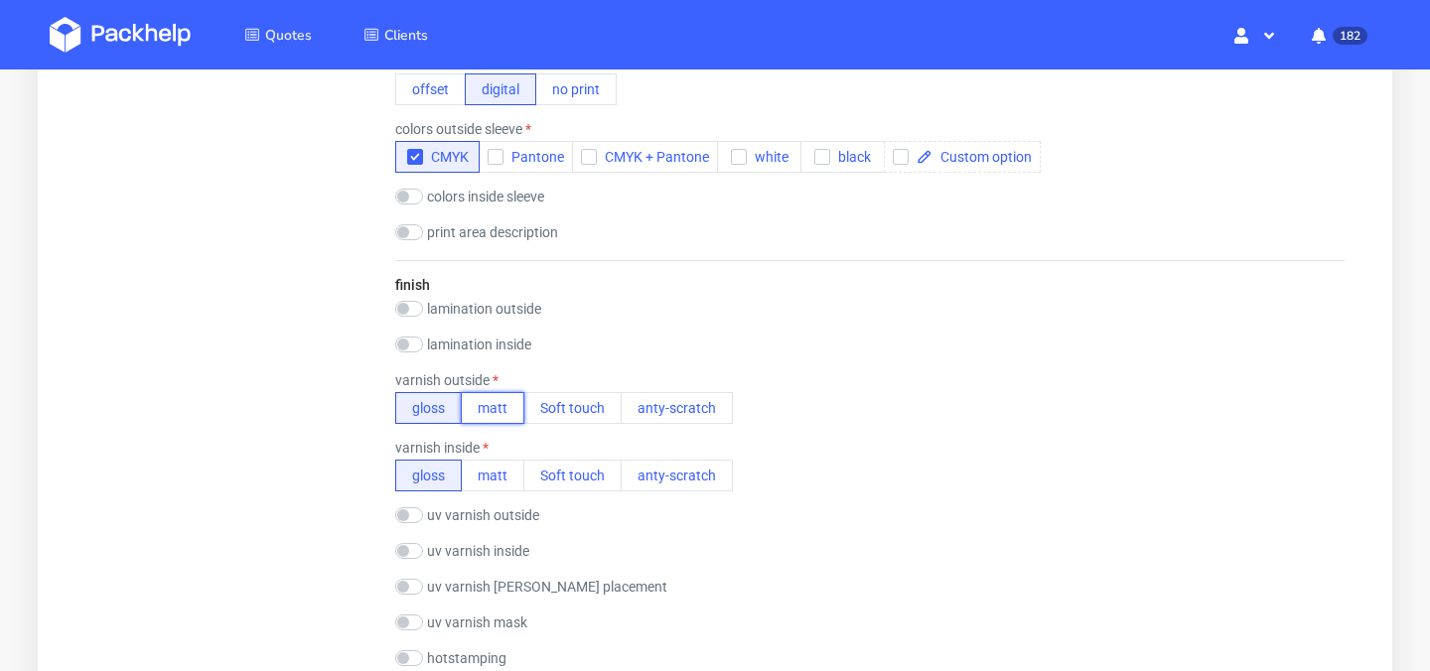
click at [488, 410] on button "matt" at bounding box center [493, 408] width 64 height 32
click at [490, 483] on button "matt" at bounding box center [493, 476] width 64 height 32
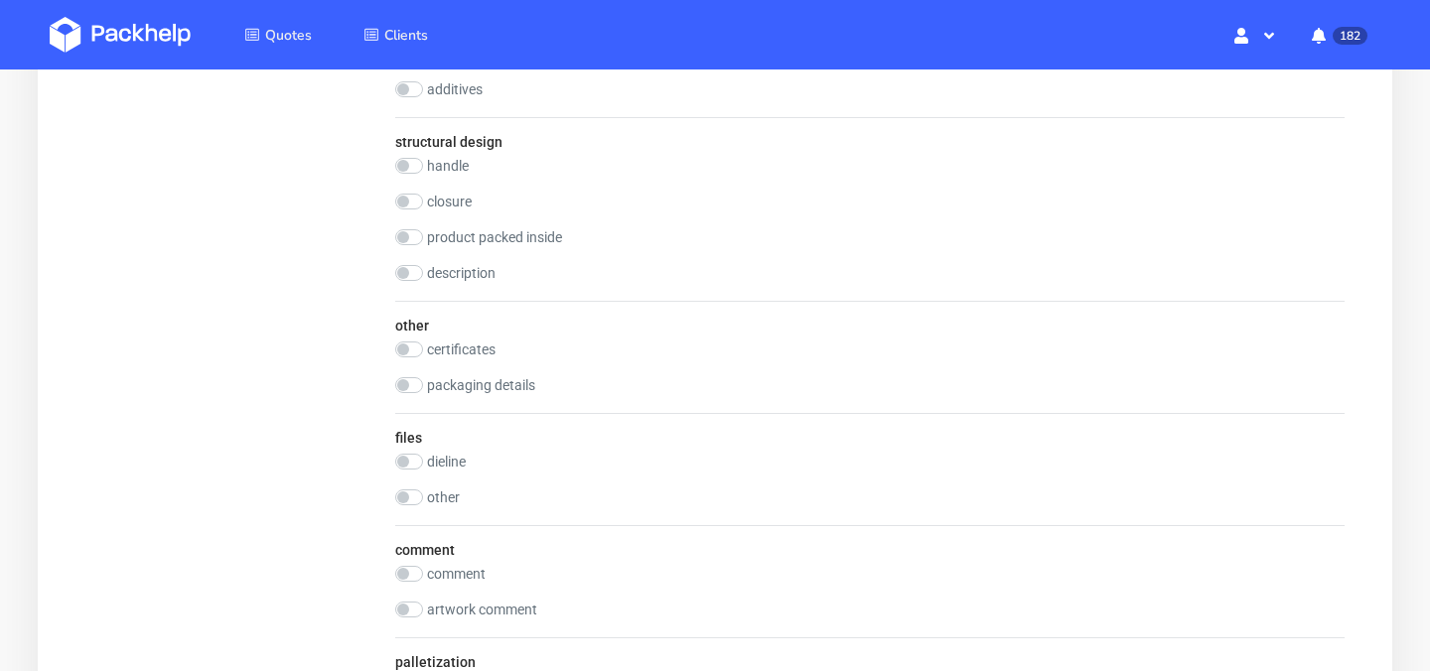
scroll to position [2770, 0]
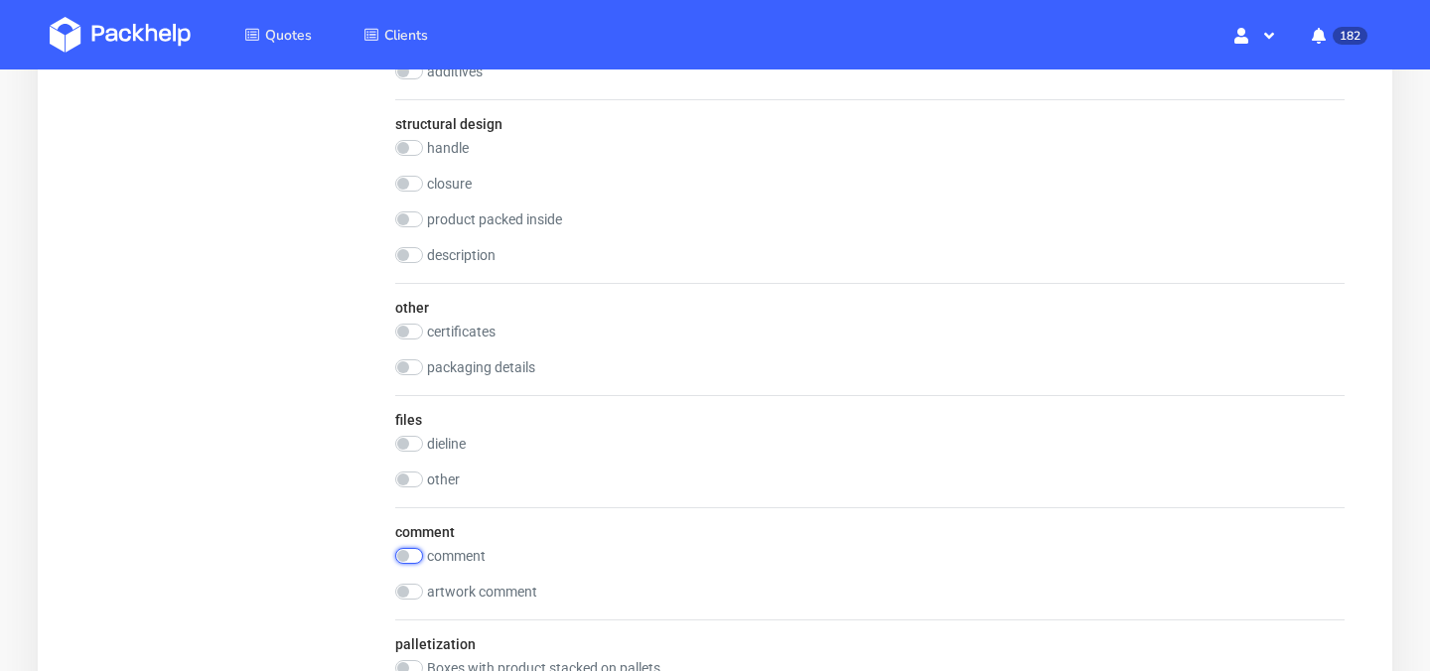
click at [405, 554] on input "checkbox" at bounding box center [409, 556] width 28 height 16
checkbox input "true"
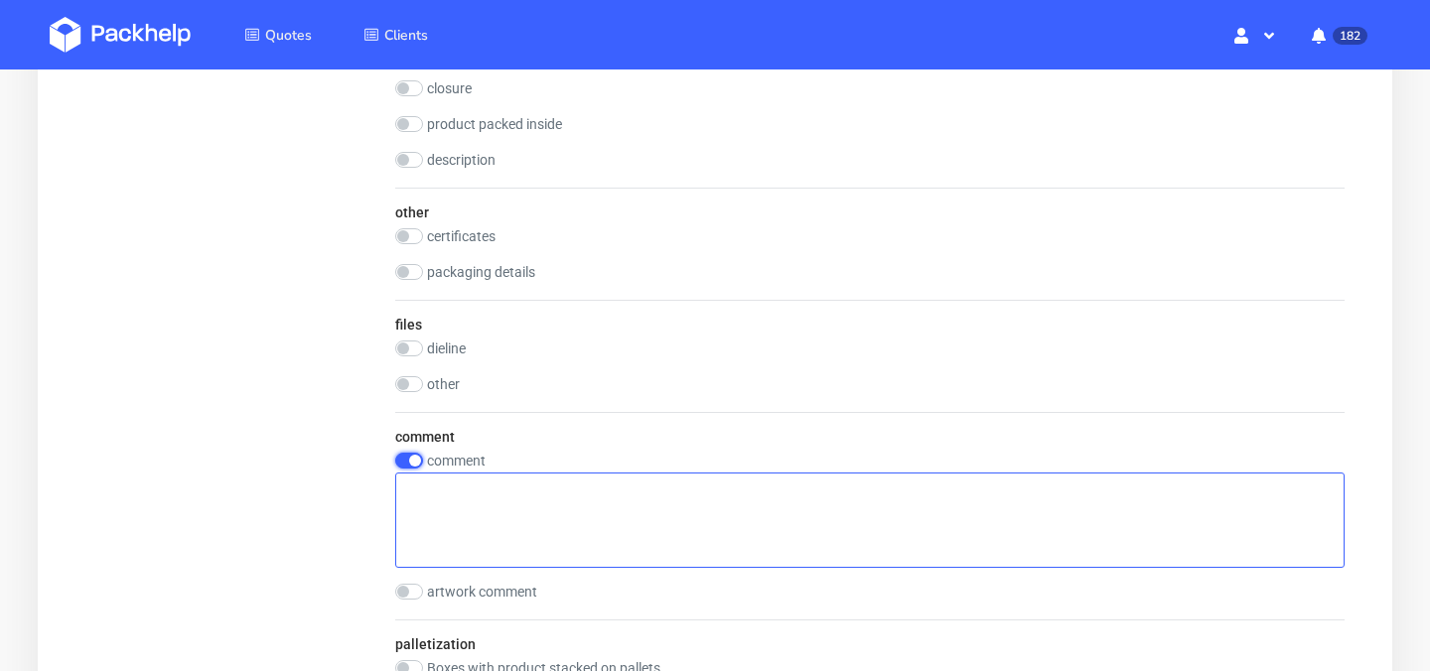
scroll to position [2864, 0]
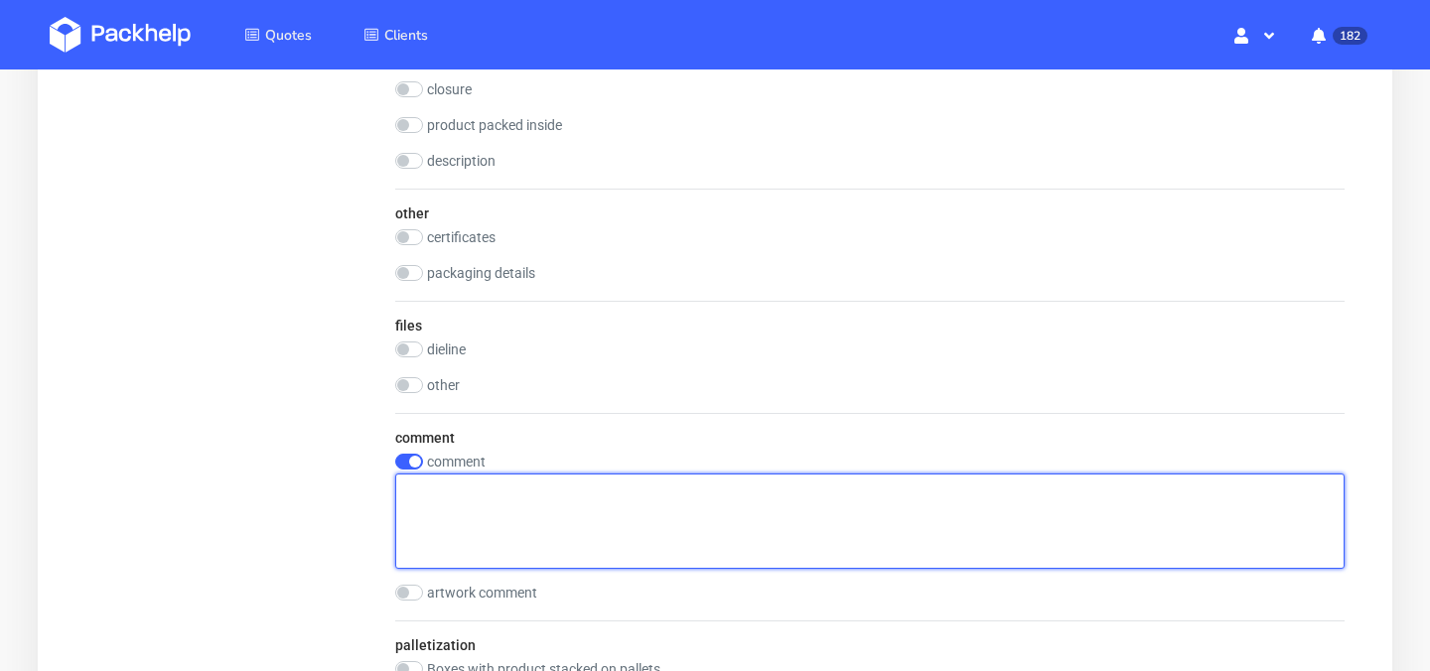
click at [538, 524] on textarea at bounding box center [869, 521] width 949 height 95
drag, startPoint x: 737, startPoint y: 496, endPoint x: 354, endPoint y: 496, distance: 382.3
type textarea "15 different designs (100 of each) for the sleeves"
paste textarea "15 różnych wzorów (po 100 sztuk każdego) na rękawy."
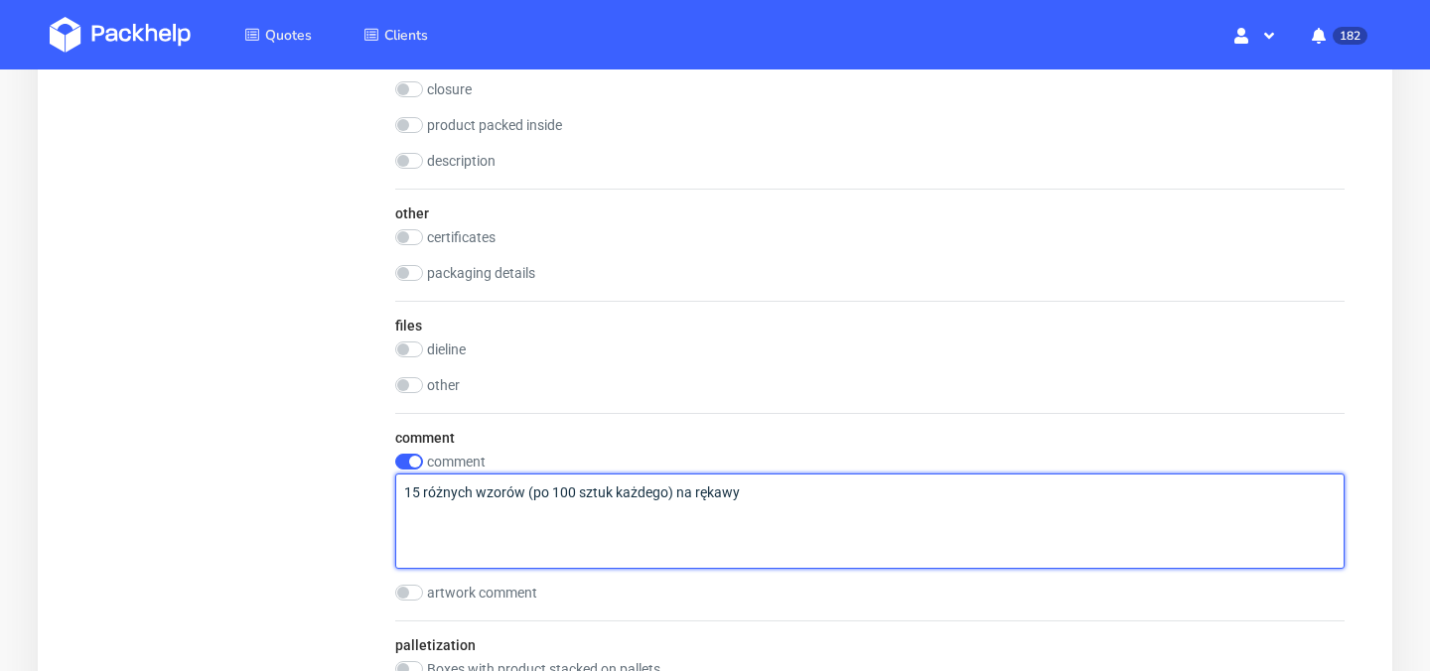
type textarea "15 różnych wzorów (po 100 sztuk każdego) na rękawy"
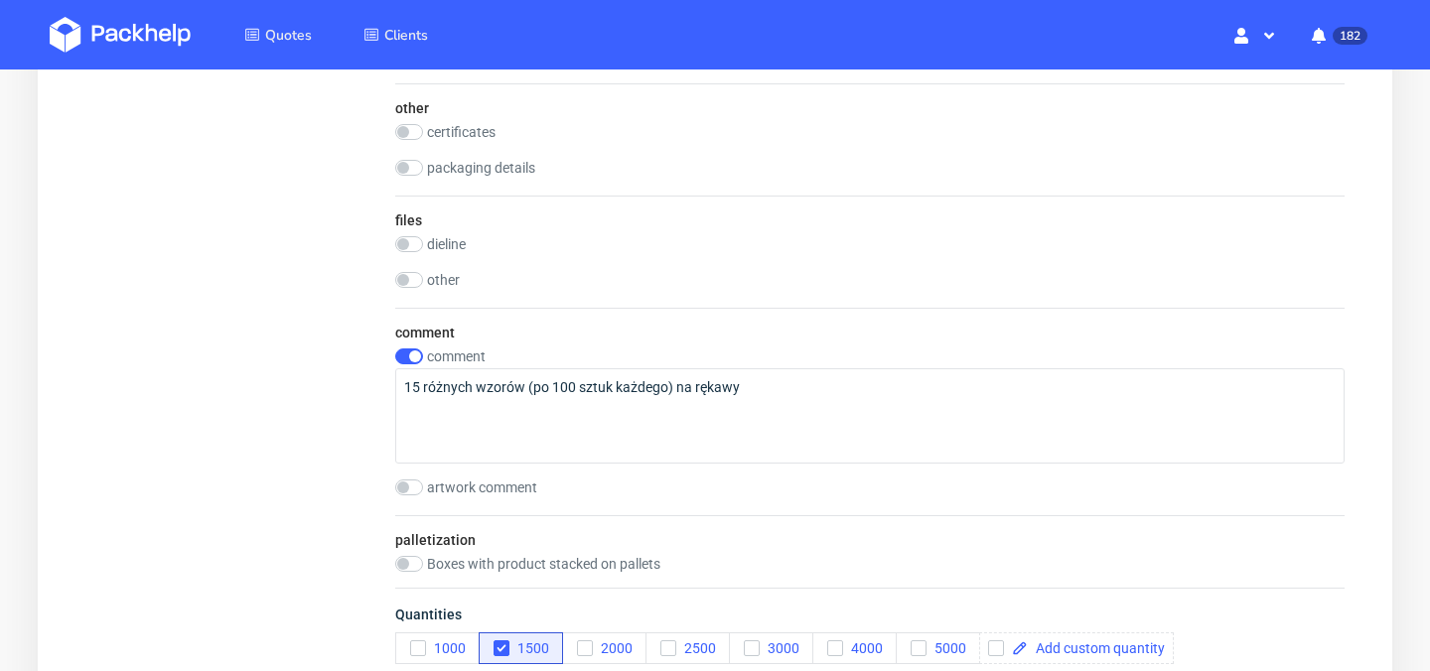
scroll to position [3360, 0]
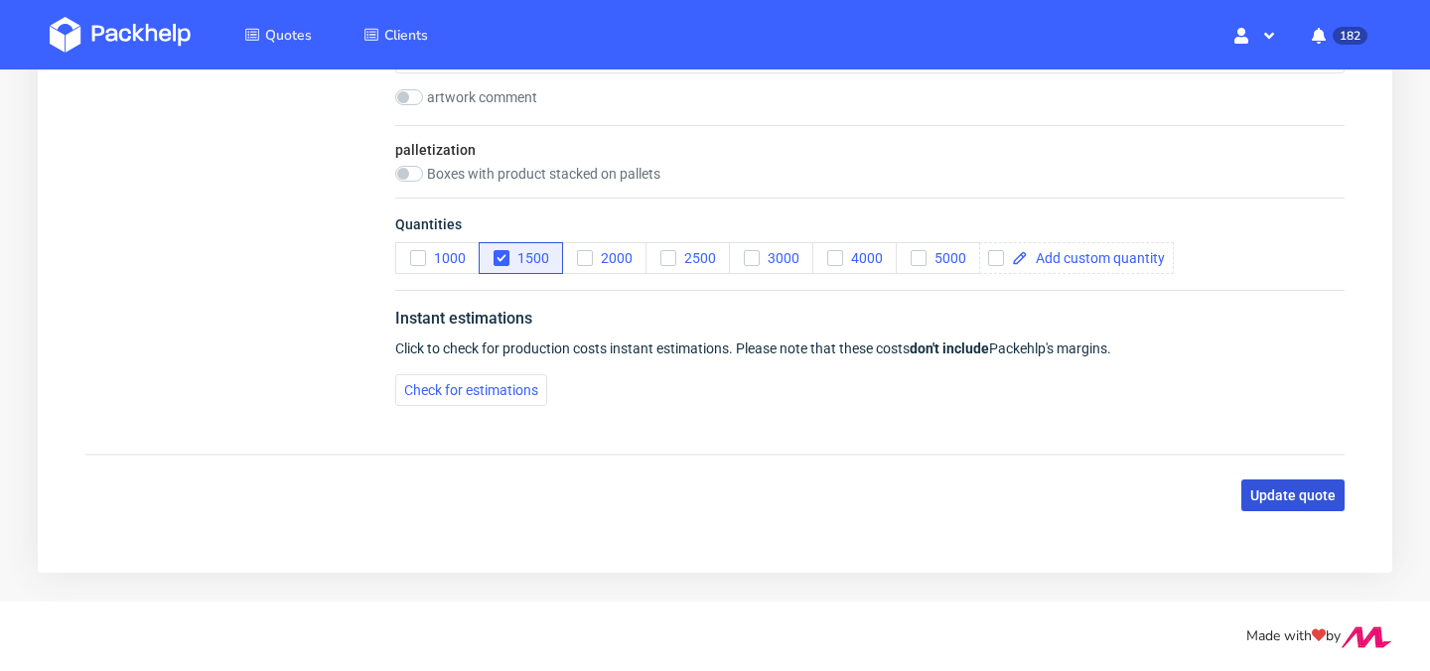
click at [1279, 499] on span "Update quote" at bounding box center [1292, 495] width 85 height 14
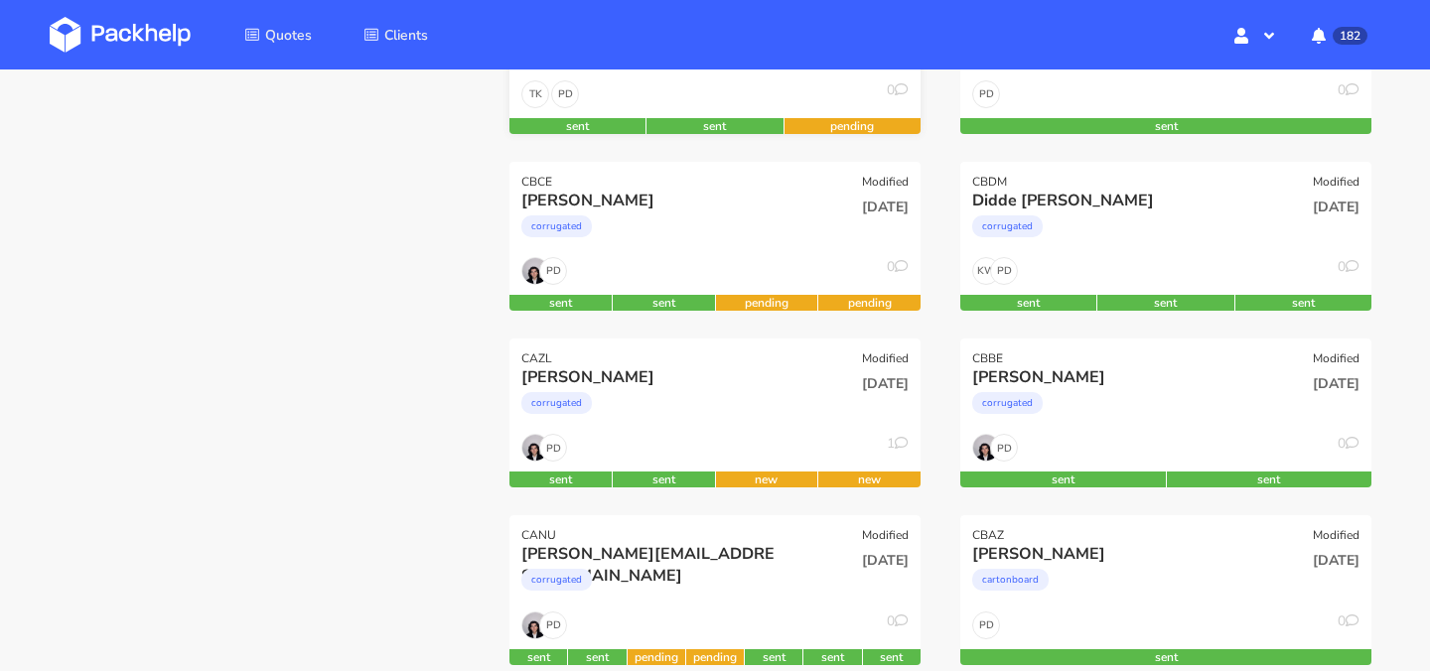
scroll to position [384, 0]
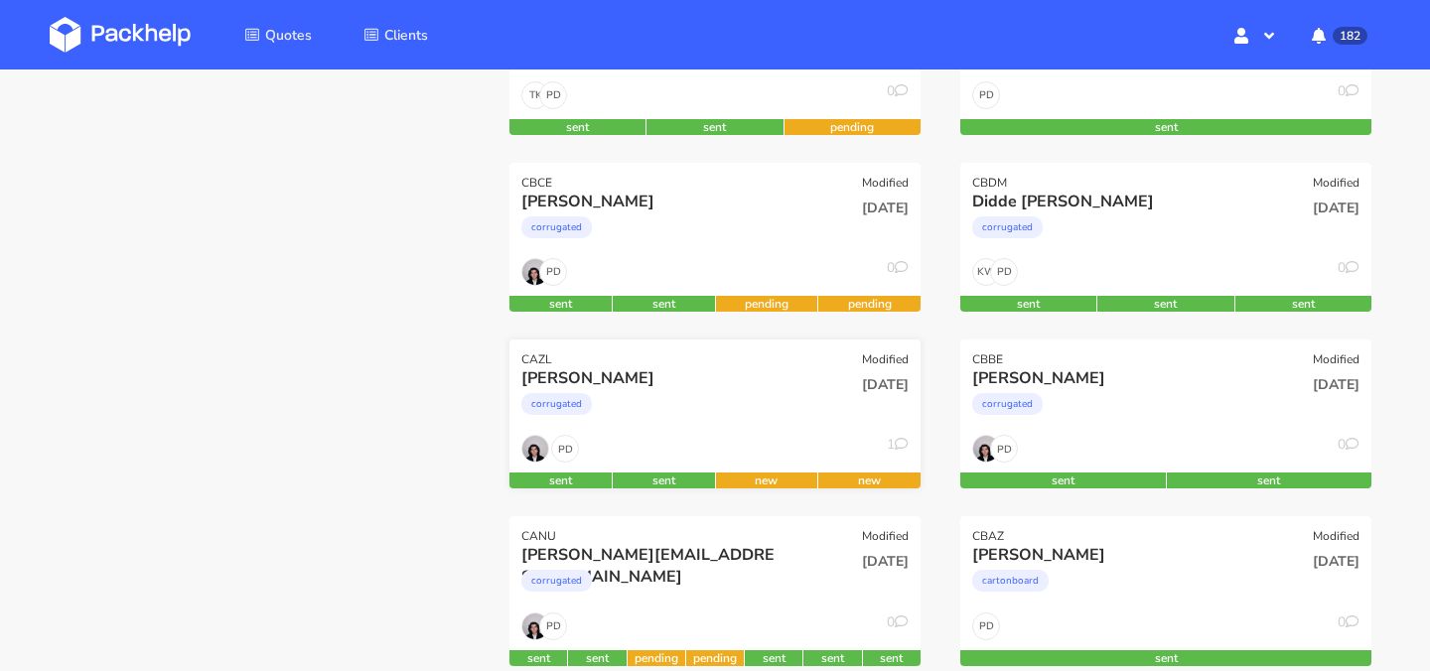
click at [750, 397] on div "corrugated" at bounding box center [652, 409] width 263 height 40
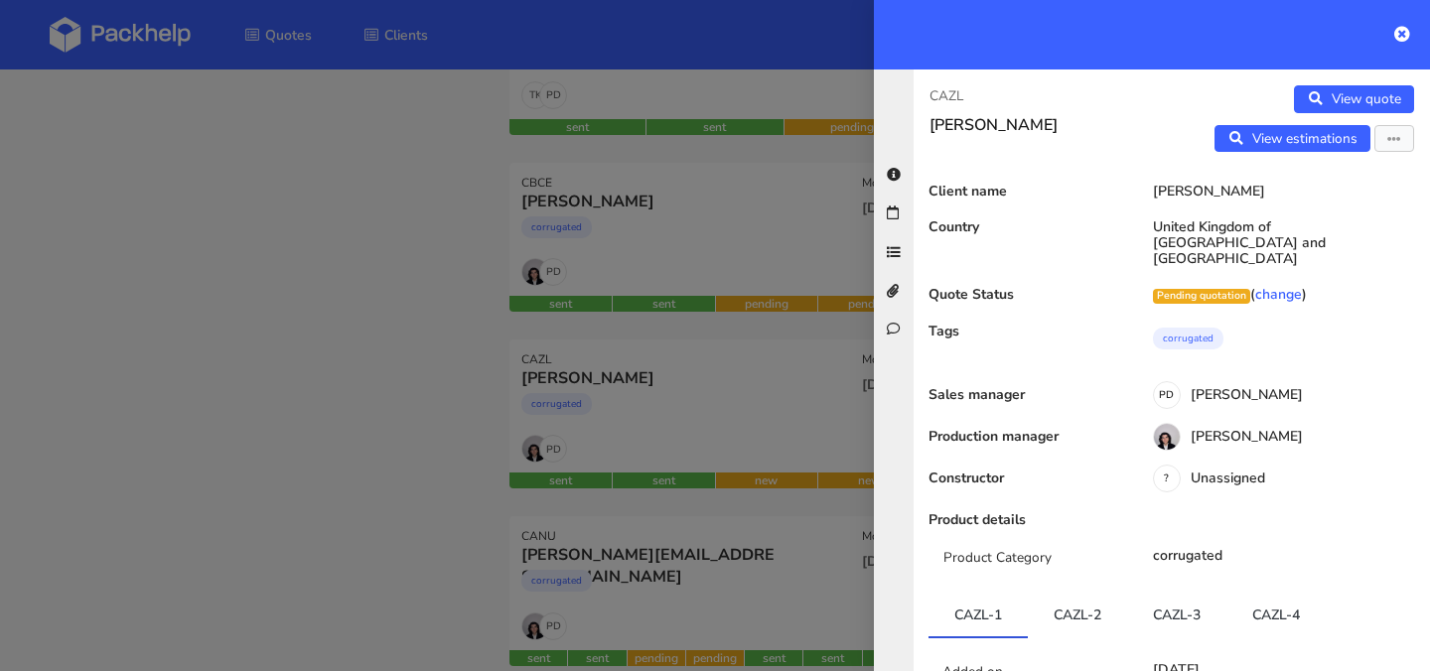
scroll to position [157, 0]
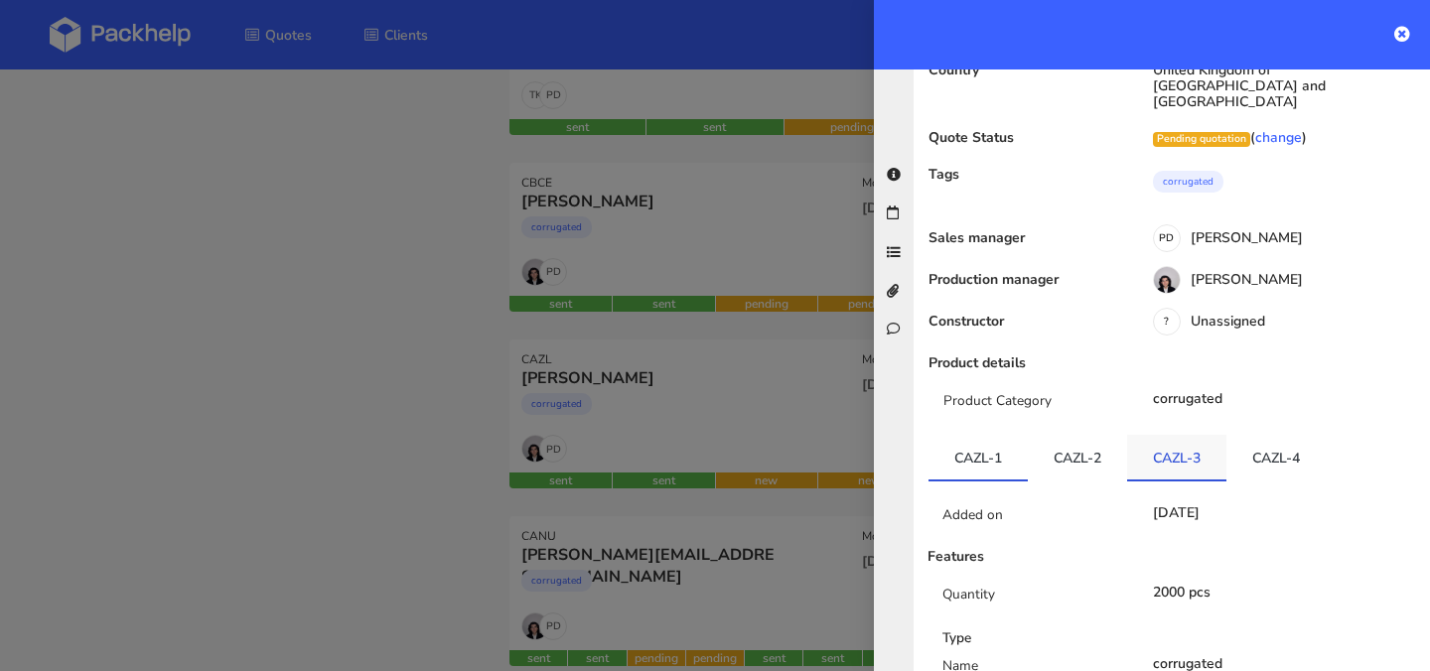
click at [1152, 438] on link "CAZL-3" at bounding box center [1176, 457] width 99 height 44
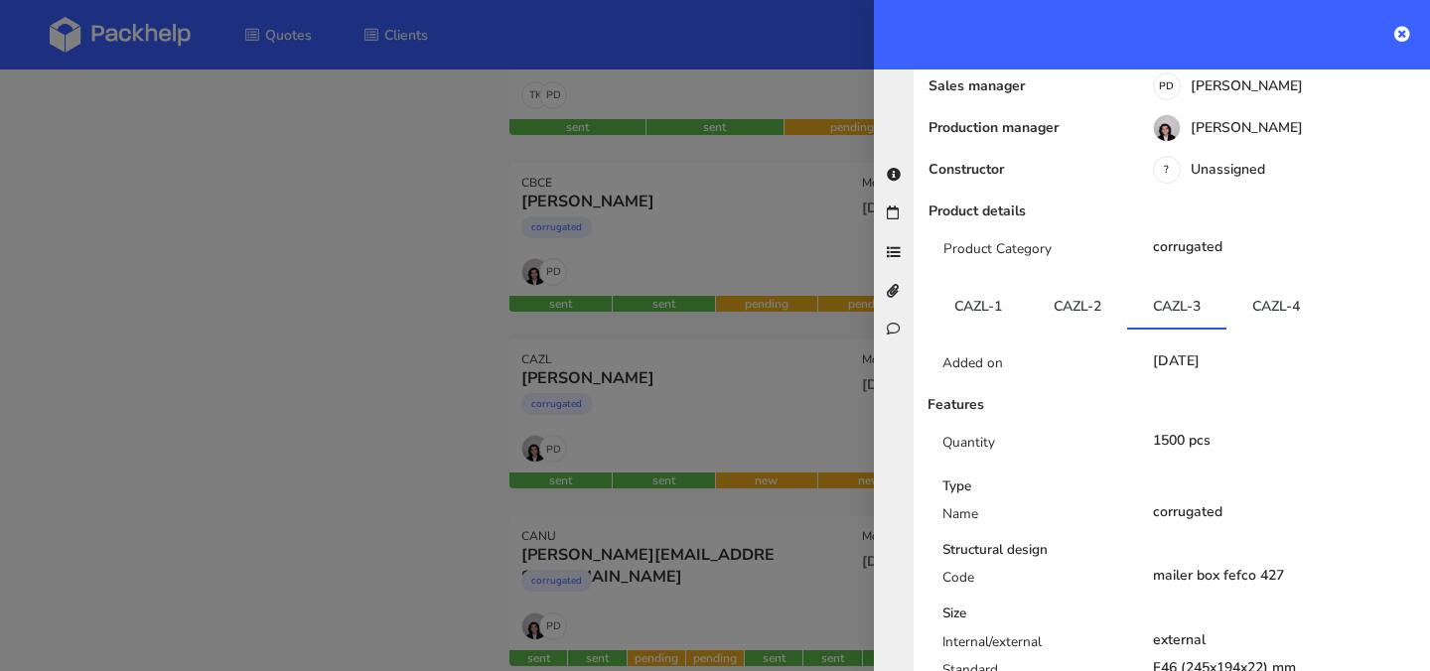
scroll to position [15, 0]
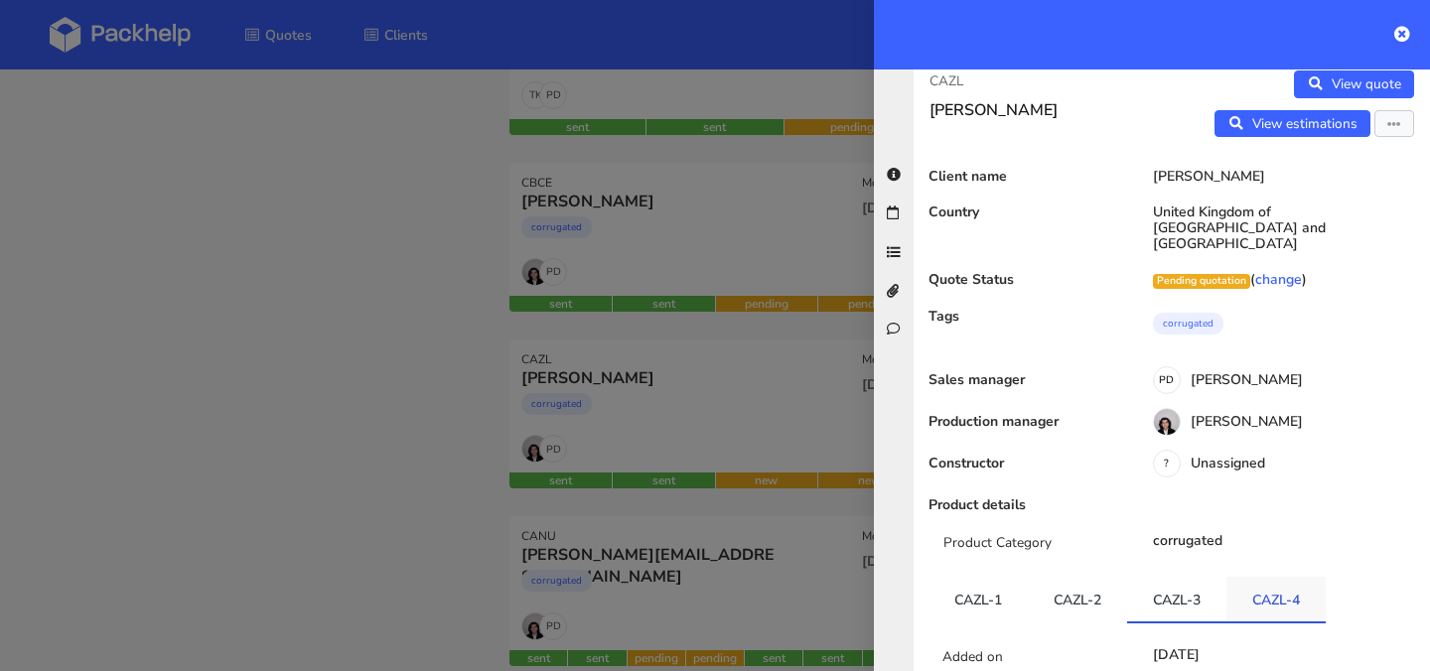
click at [1283, 579] on link "CAZL-4" at bounding box center [1275, 599] width 99 height 44
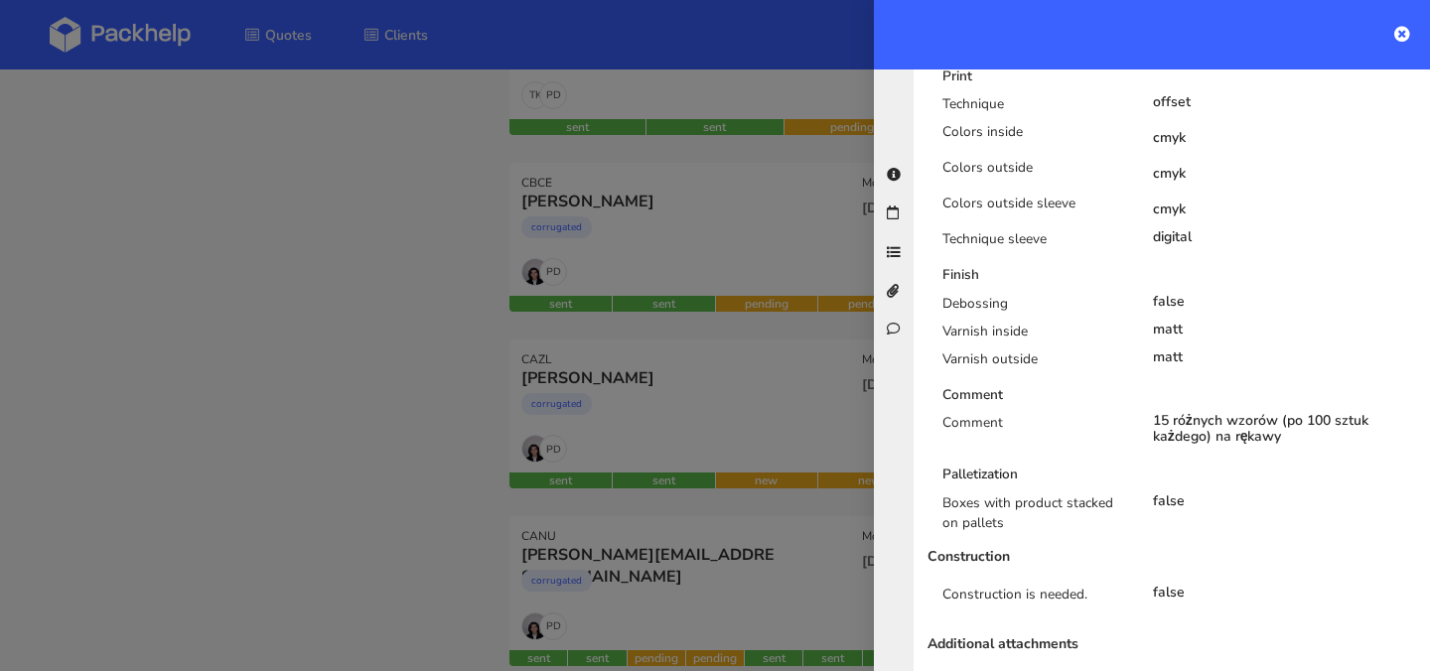
scroll to position [1555, 0]
